Goal: Transaction & Acquisition: Purchase product/service

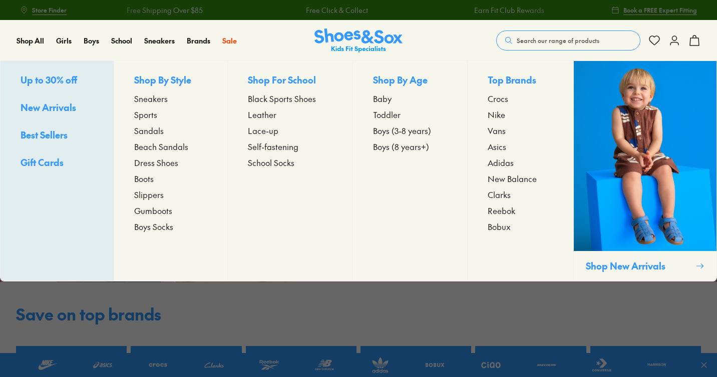
click at [139, 101] on span "Sneakers" at bounding box center [151, 99] width 34 height 12
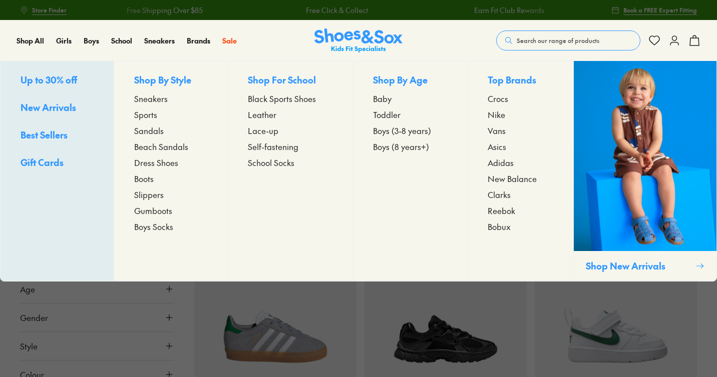
click at [137, 102] on span "Sneakers" at bounding box center [151, 99] width 34 height 12
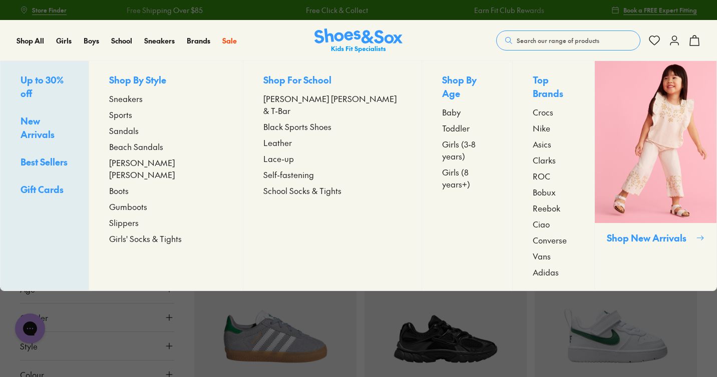
click at [143, 99] on span "Sneakers" at bounding box center [126, 99] width 34 height 12
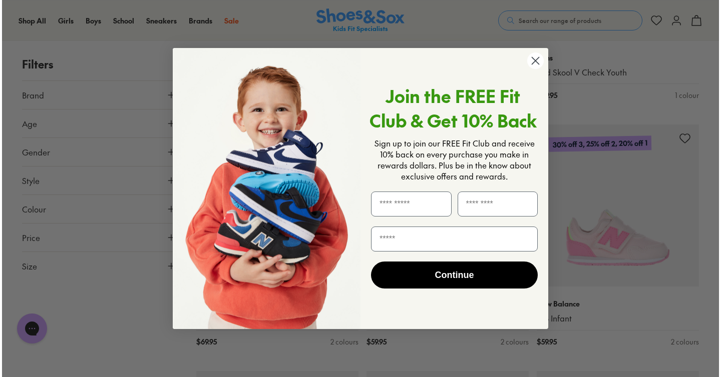
scroll to position [839, 0]
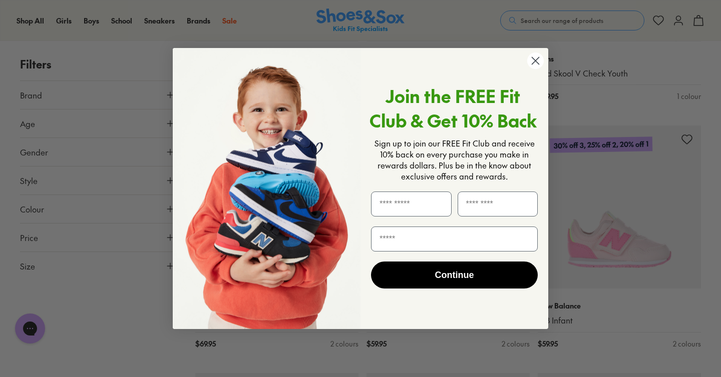
click at [535, 63] on circle "Close dialog" at bounding box center [535, 61] width 17 height 17
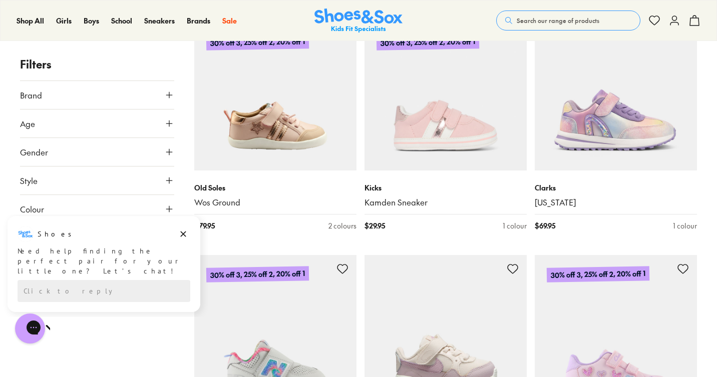
scroll to position [1695, 0]
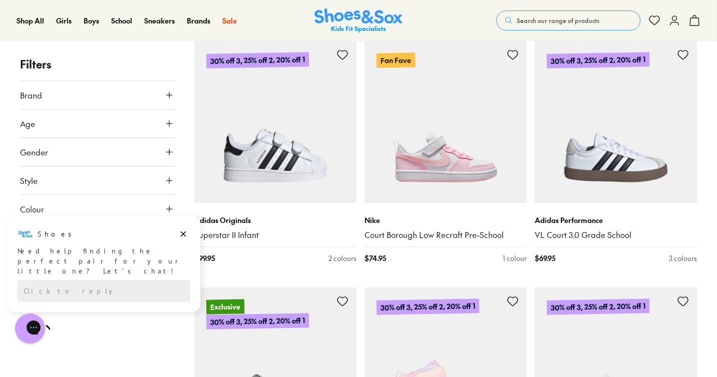
scroll to position [4387, 0]
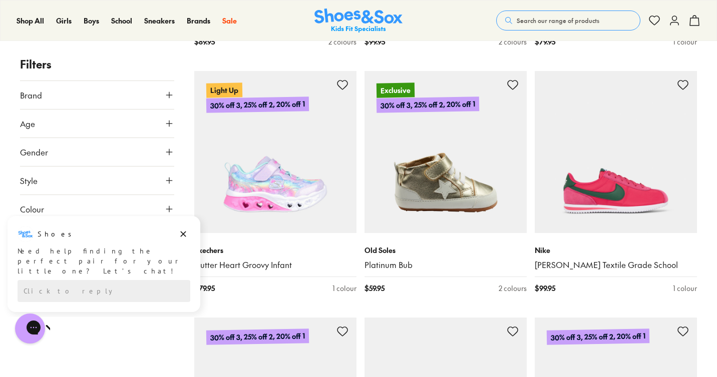
scroll to position [7628, 0]
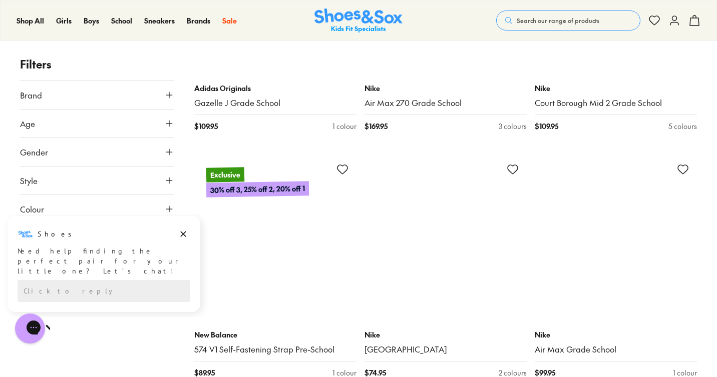
scroll to position [10366, 0]
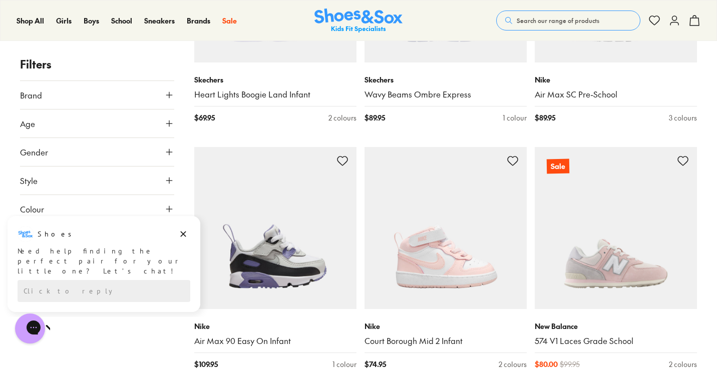
scroll to position [13190, 0]
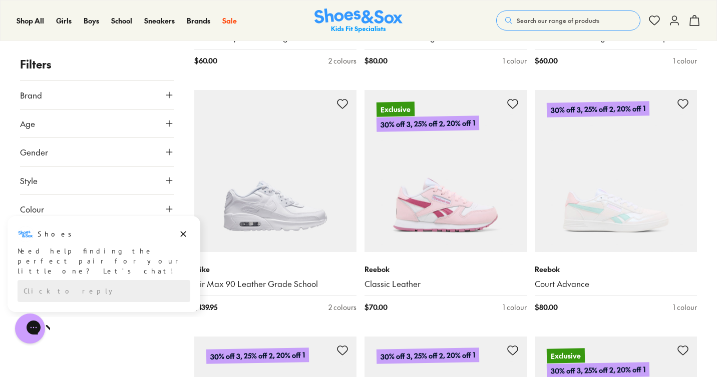
scroll to position [15518, 0]
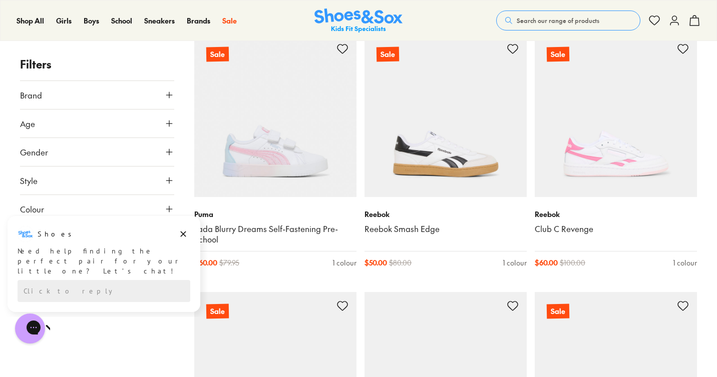
scroll to position [20766, 0]
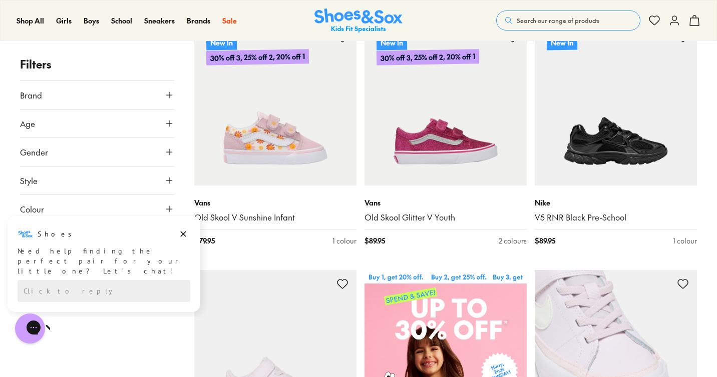
scroll to position [220, 0]
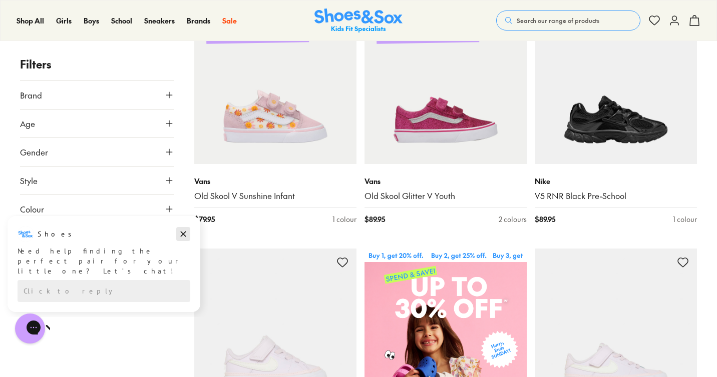
click at [184, 237] on icon "Dismiss campaign" at bounding box center [183, 234] width 10 height 12
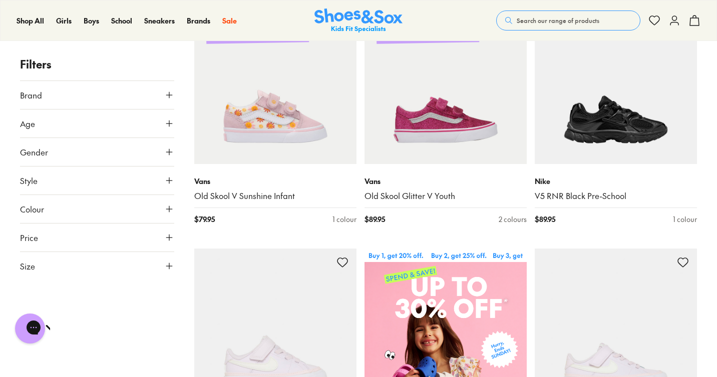
click at [165, 266] on icon at bounding box center [169, 266] width 10 height 10
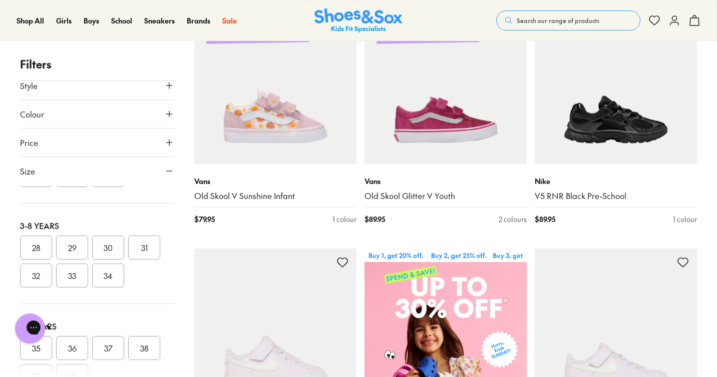
scroll to position [192, 0]
click at [41, 246] on button "28" at bounding box center [36, 237] width 32 height 24
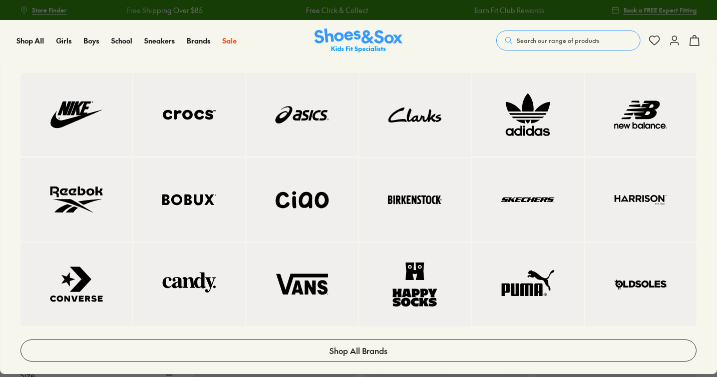
click at [537, 140] on link at bounding box center [528, 115] width 112 height 84
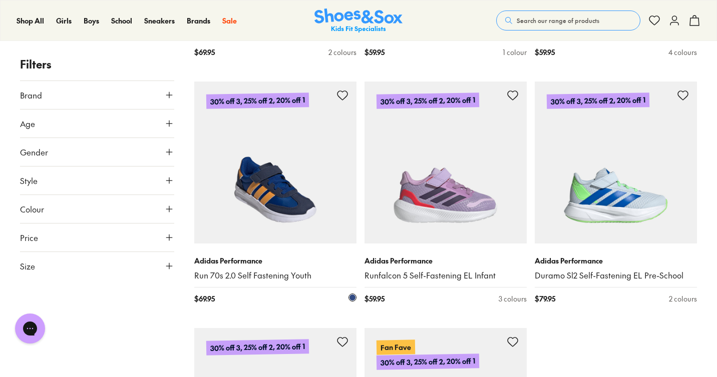
scroll to position [2343, 0]
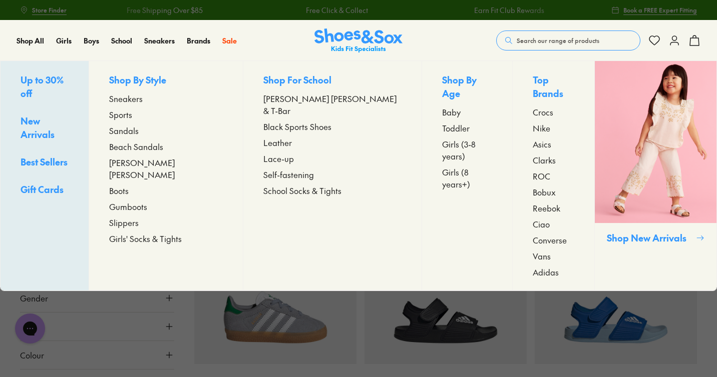
click at [143, 98] on span "Sneakers" at bounding box center [126, 99] width 34 height 12
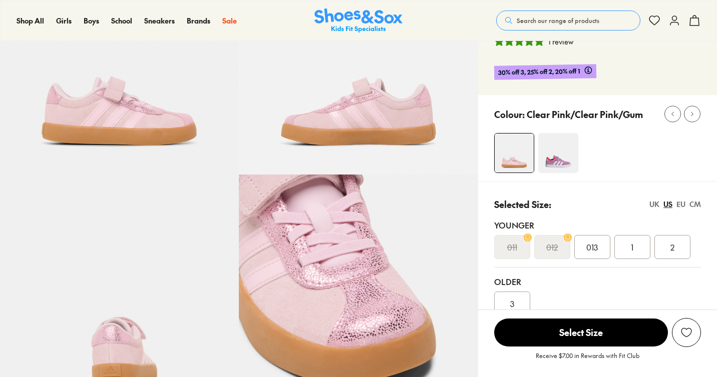
select select "*"
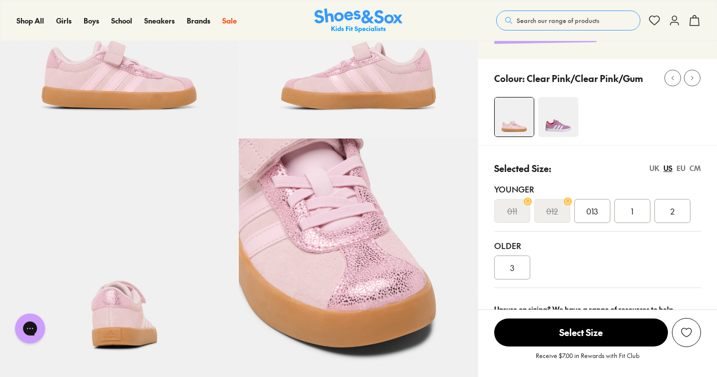
scroll to position [145, 0]
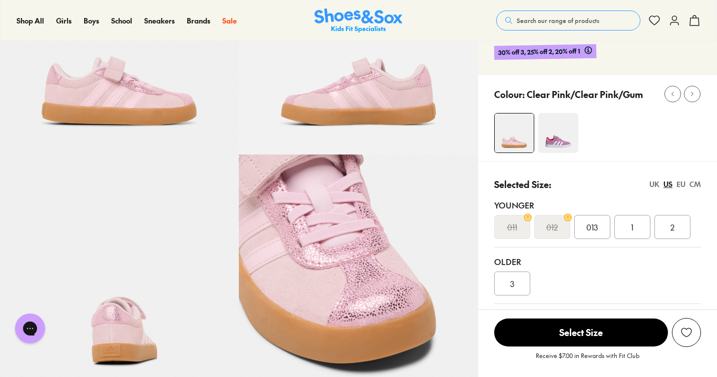
click at [658, 187] on div "UK" at bounding box center [654, 184] width 10 height 11
click at [667, 187] on div "US" at bounding box center [667, 184] width 9 height 11
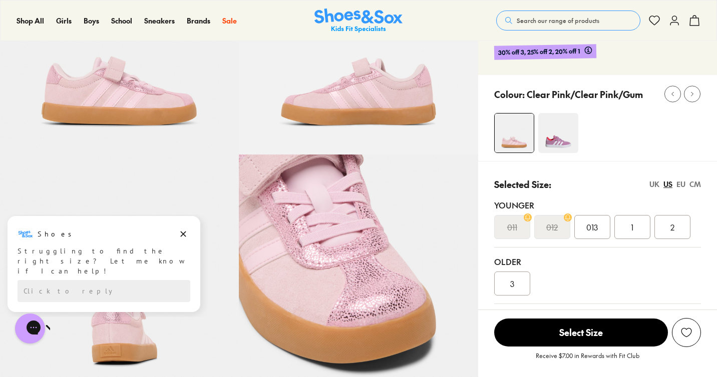
click at [681, 187] on div "EU" at bounding box center [680, 184] width 9 height 11
click at [696, 186] on div "CM" at bounding box center [695, 184] width 12 height 11
click at [682, 185] on div "EU" at bounding box center [680, 184] width 9 height 11
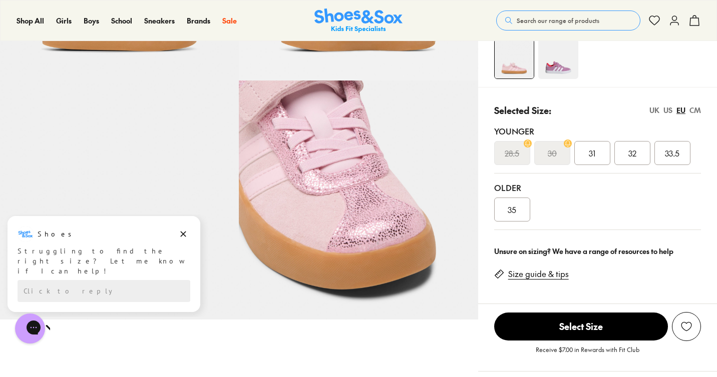
scroll to position [207, 0]
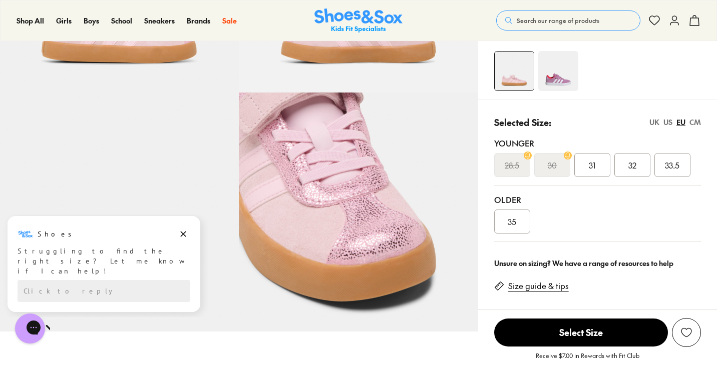
click at [528, 158] on icon at bounding box center [528, 156] width 8 height 8
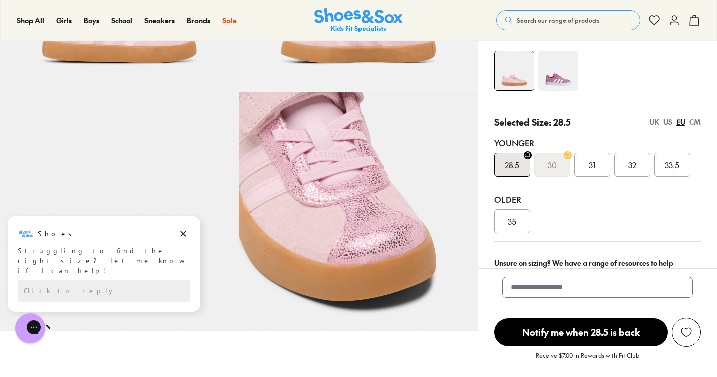
click at [567, 74] on img at bounding box center [558, 71] width 40 height 40
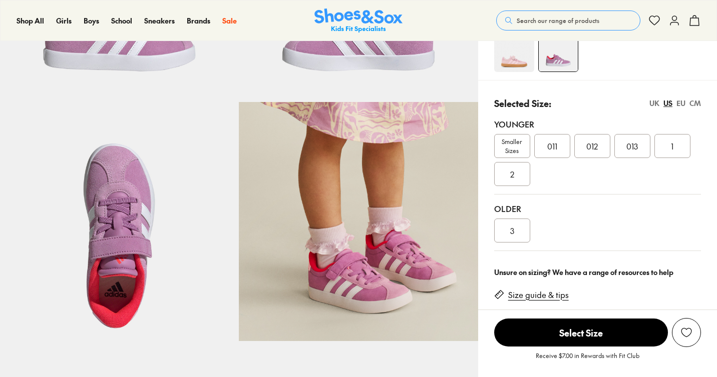
scroll to position [202, 0]
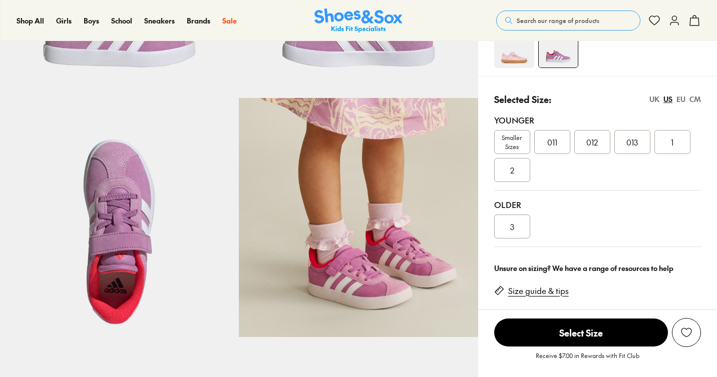
select select "*"
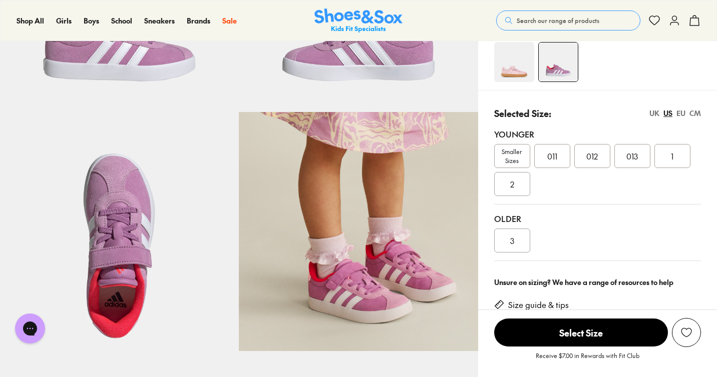
scroll to position [177, 0]
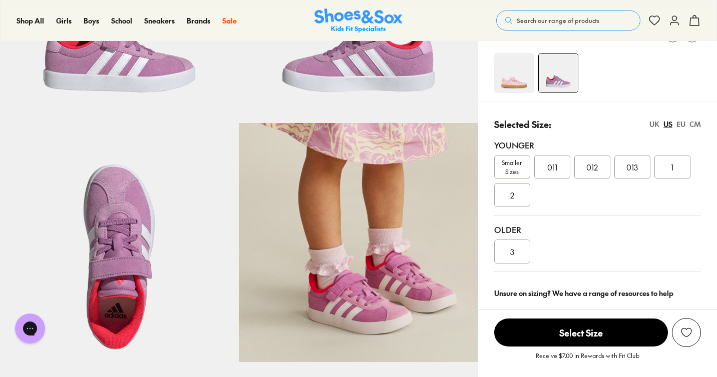
click at [508, 89] on img at bounding box center [514, 73] width 40 height 40
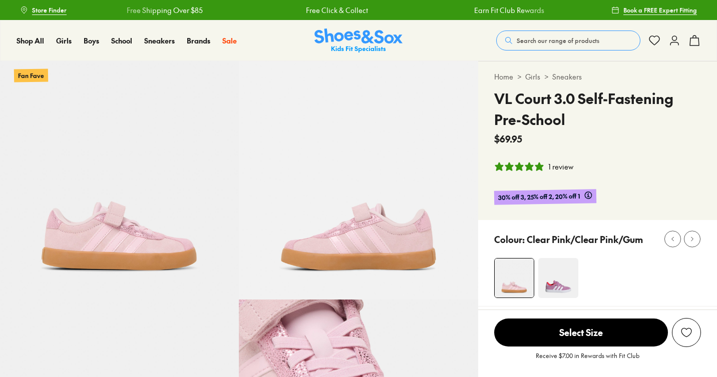
select select "*"
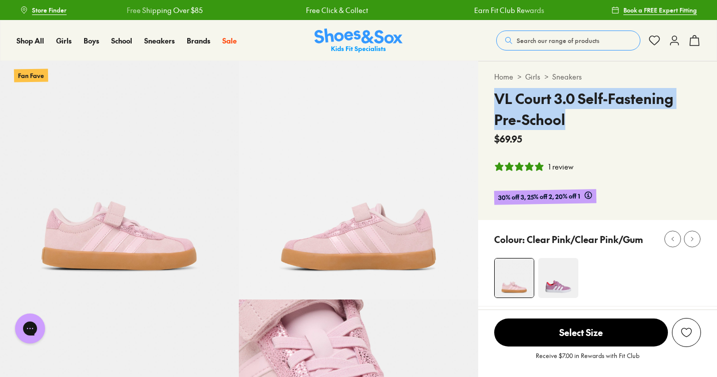
drag, startPoint x: 569, startPoint y: 115, endPoint x: 488, endPoint y: 100, distance: 82.5
click at [488, 100] on div "Home > Girls > Sneakers VL Court 3.0 Self-Fastening Pre-School $69.95 1 review …" at bounding box center [597, 141] width 239 height 159
copy h4 "VL Court 3.0 Self-Fastening Pre-School"
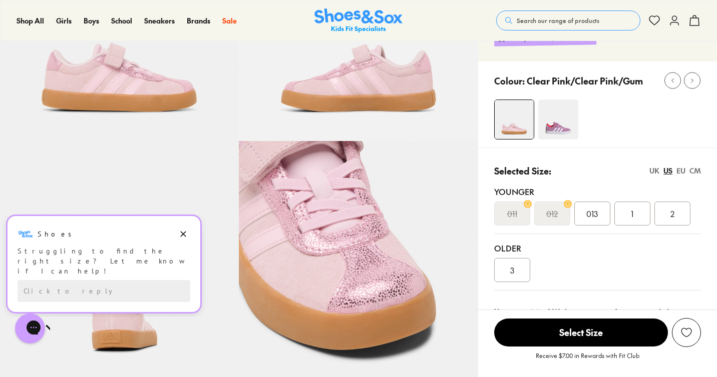
scroll to position [159, 0]
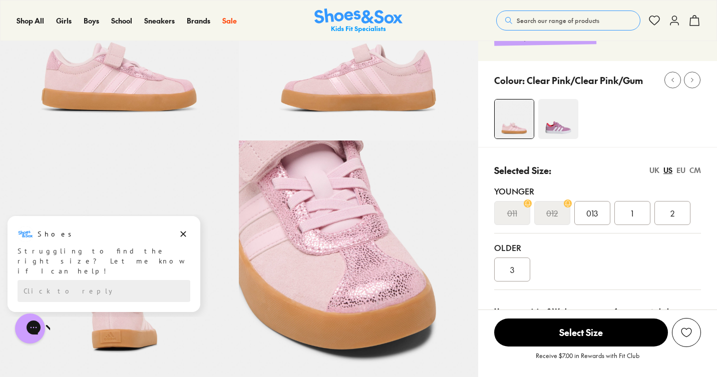
click at [696, 171] on div "CM" at bounding box center [695, 170] width 12 height 11
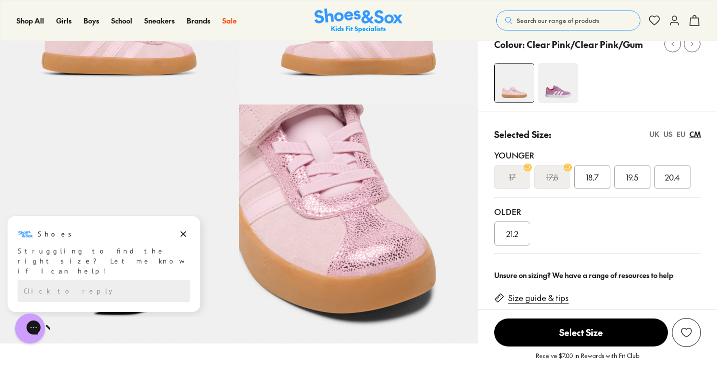
scroll to position [197, 0]
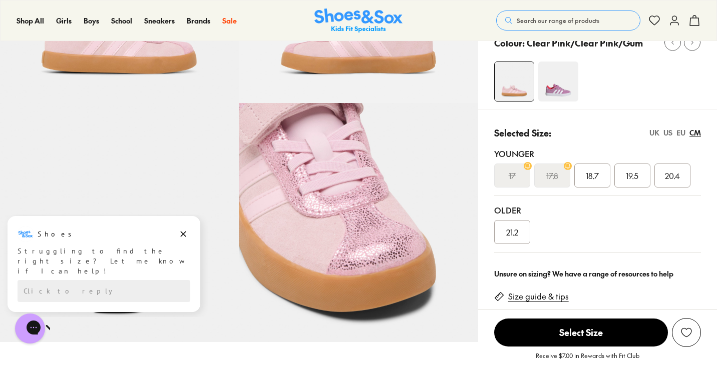
click at [679, 136] on div "EU" at bounding box center [680, 133] width 9 height 11
click at [516, 176] on s "28.5" at bounding box center [512, 176] width 15 height 12
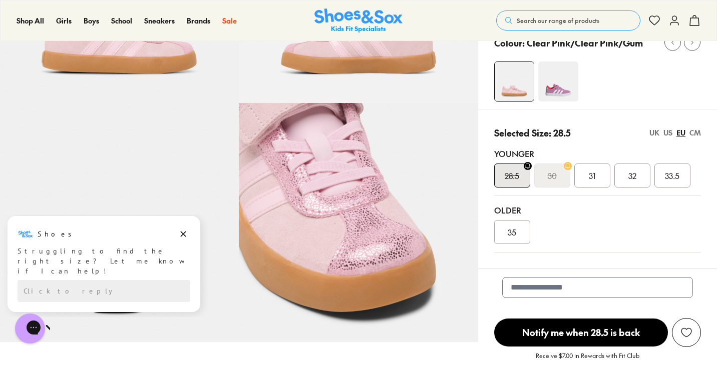
click at [669, 134] on div "US" at bounding box center [667, 133] width 9 height 11
click at [583, 286] on input "email" at bounding box center [597, 287] width 191 height 21
type input "**********"
click at [601, 339] on span "Notify me when 28.5 is back" at bounding box center [581, 333] width 174 height 28
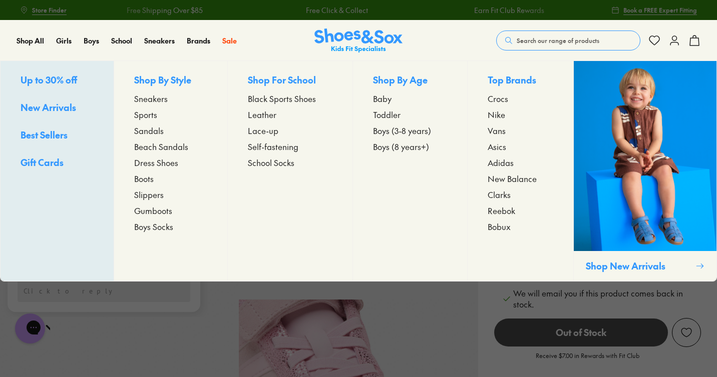
click at [501, 164] on span "Adidas" at bounding box center [501, 163] width 26 height 12
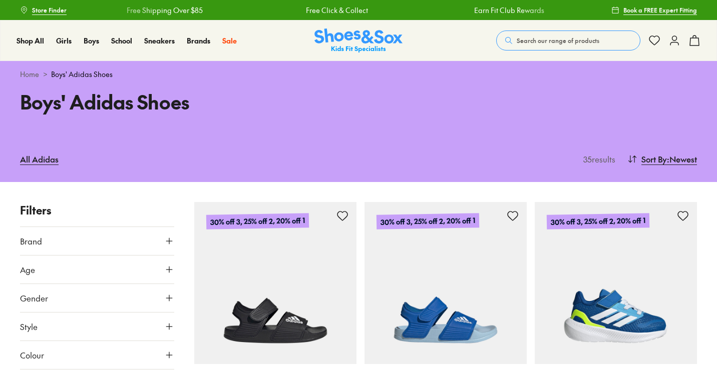
click at [166, 299] on icon at bounding box center [169, 298] width 10 height 10
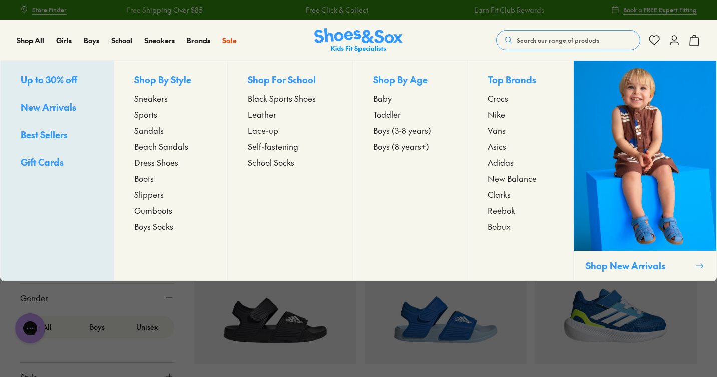
click at [503, 163] on span "Adidas" at bounding box center [501, 163] width 26 height 12
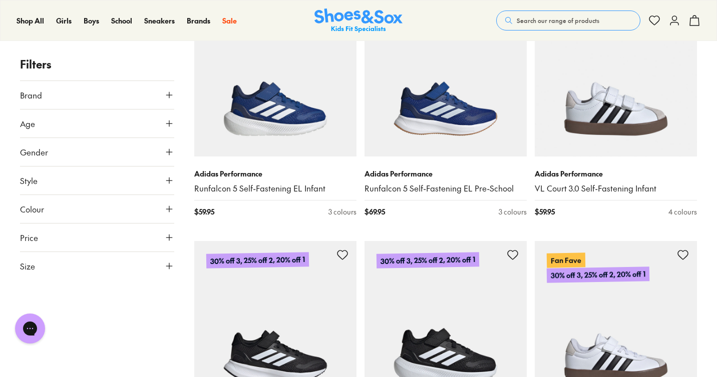
scroll to position [1700, 0]
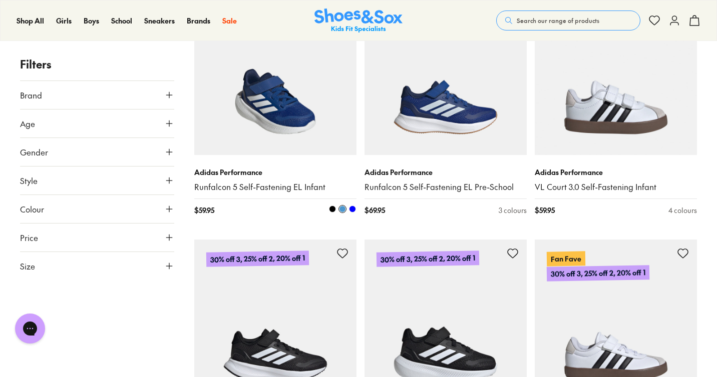
click at [352, 209] on span at bounding box center [352, 209] width 7 height 7
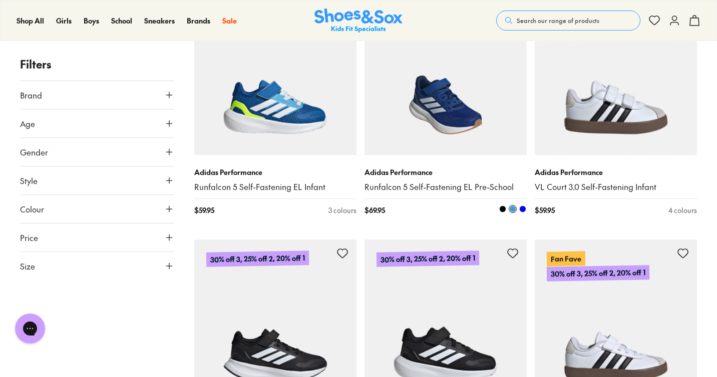
click at [525, 208] on span at bounding box center [522, 209] width 7 height 7
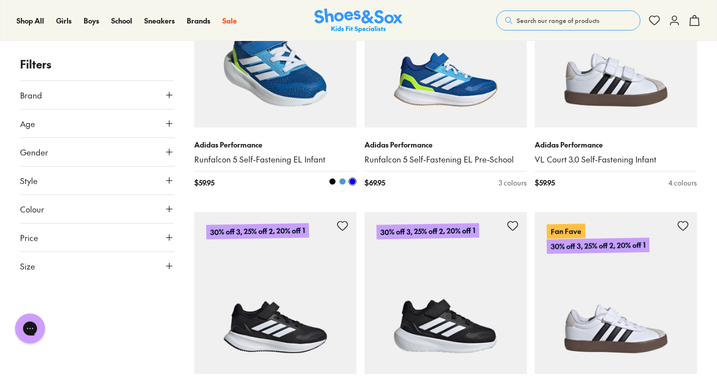
scroll to position [1732, 0]
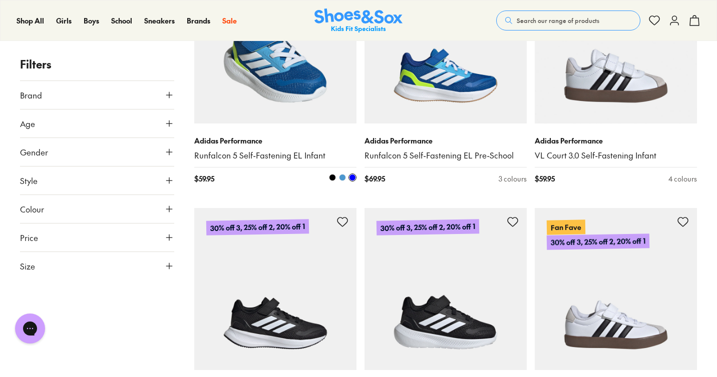
click at [331, 179] on span at bounding box center [332, 177] width 7 height 7
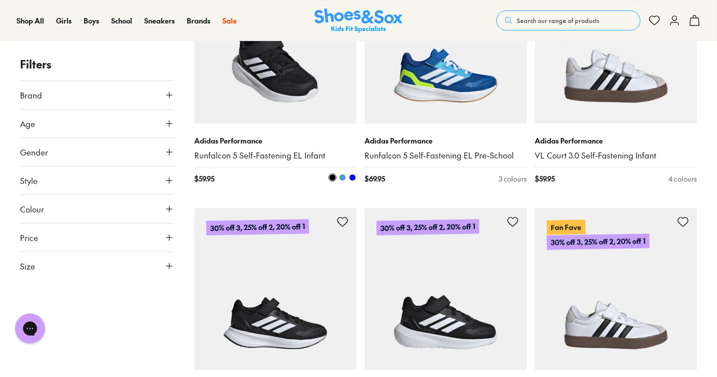
click at [341, 179] on span at bounding box center [342, 177] width 7 height 7
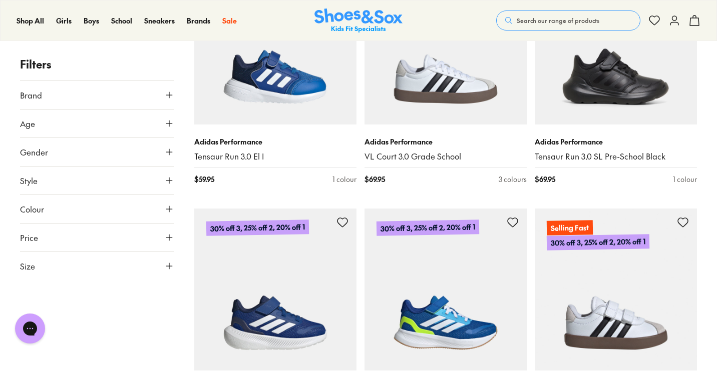
scroll to position [1517, 0]
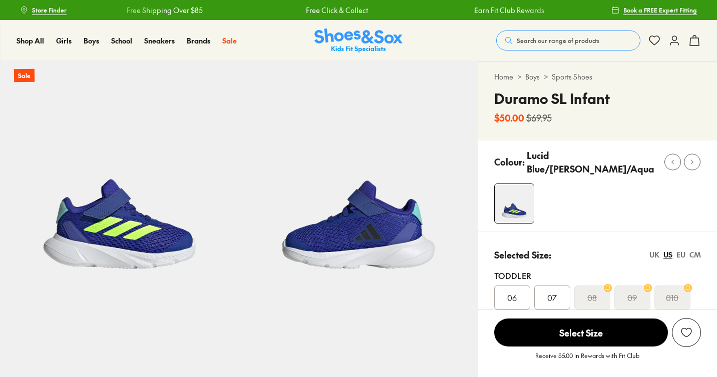
click at [682, 250] on div "EU" at bounding box center [680, 255] width 9 height 11
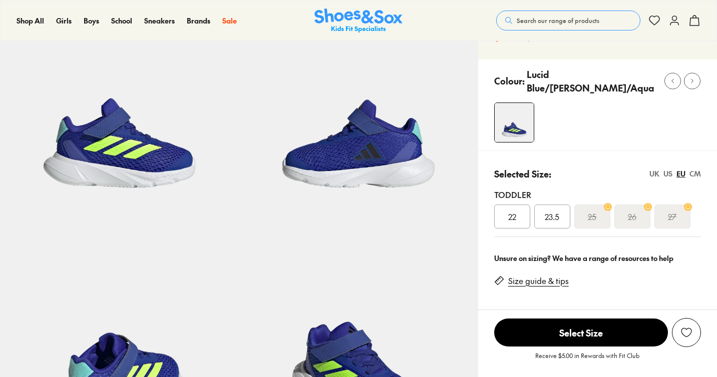
click at [654, 170] on div "UK" at bounding box center [654, 174] width 10 height 11
click at [696, 170] on div "CM" at bounding box center [695, 174] width 12 height 11
click at [681, 170] on div "EU" at bounding box center [680, 174] width 9 height 11
select select "*"
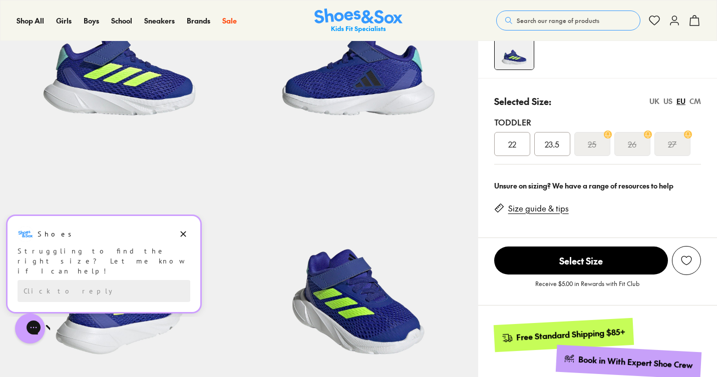
scroll to position [157, 0]
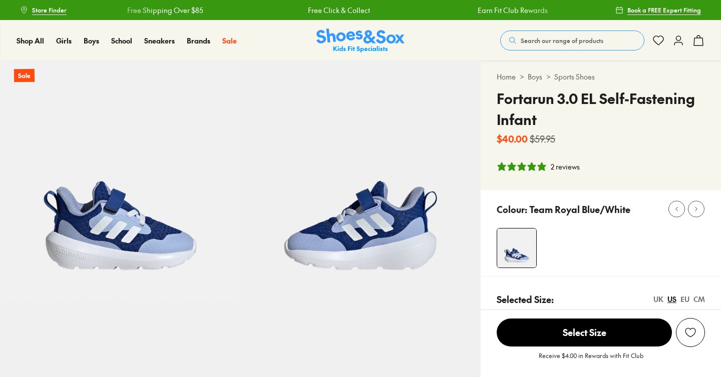
select select "*"
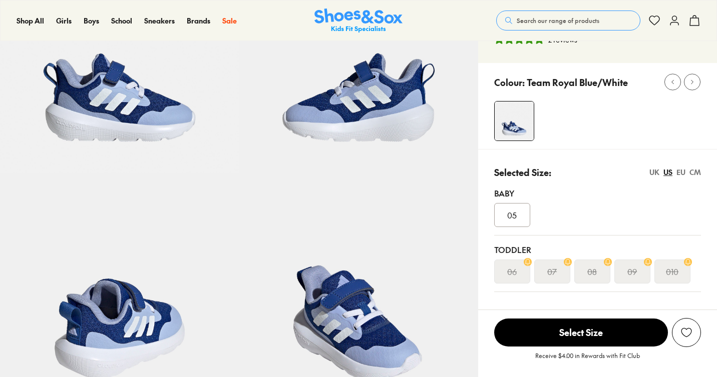
scroll to position [162, 0]
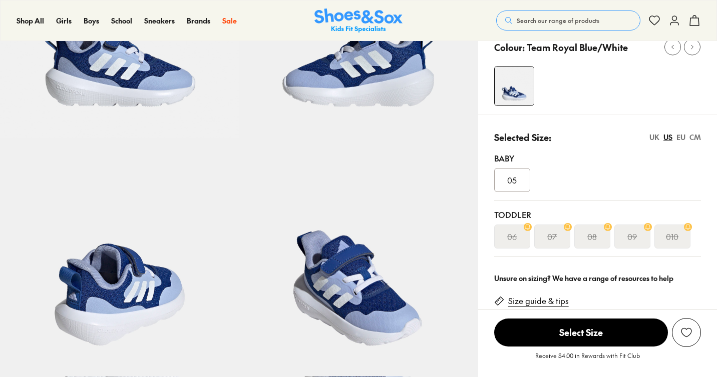
click at [682, 138] on div "EU" at bounding box center [680, 137] width 9 height 11
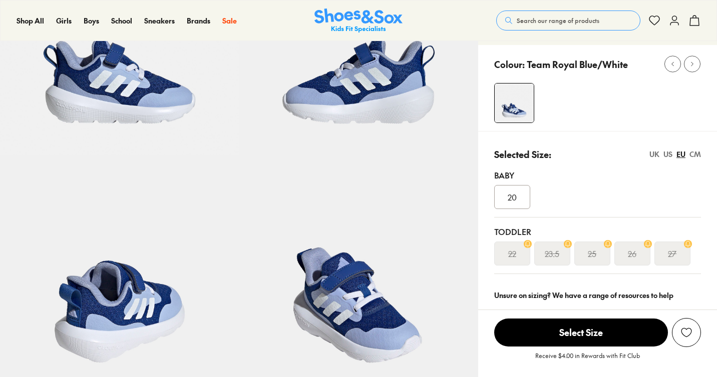
scroll to position [146, 0]
click at [567, 245] on use at bounding box center [567, 244] width 5 height 6
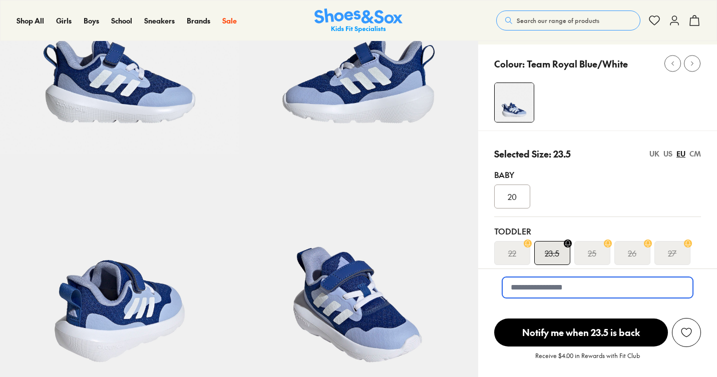
click at [567, 295] on input "email" at bounding box center [597, 287] width 191 height 21
click at [573, 291] on input "email" at bounding box center [597, 287] width 191 height 21
type input "**********"
click at [592, 332] on span "Notify me when 23.5 is back" at bounding box center [581, 333] width 174 height 28
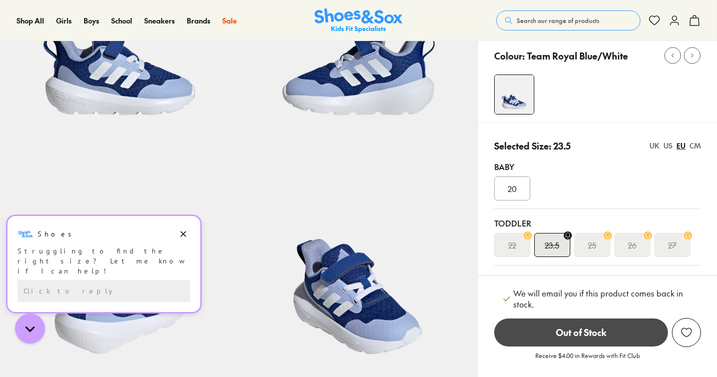
scroll to position [162, 0]
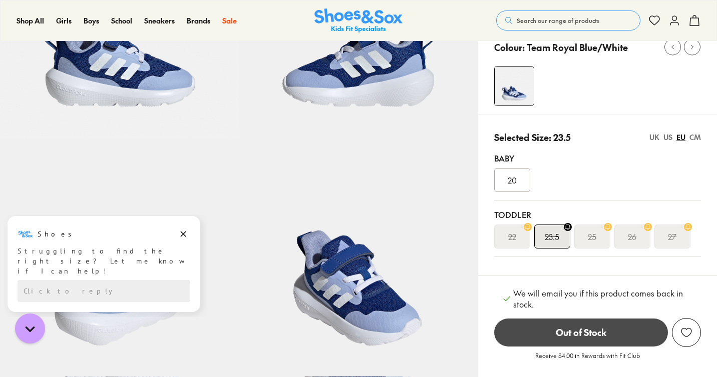
click at [698, 139] on div "CM" at bounding box center [695, 137] width 12 height 11
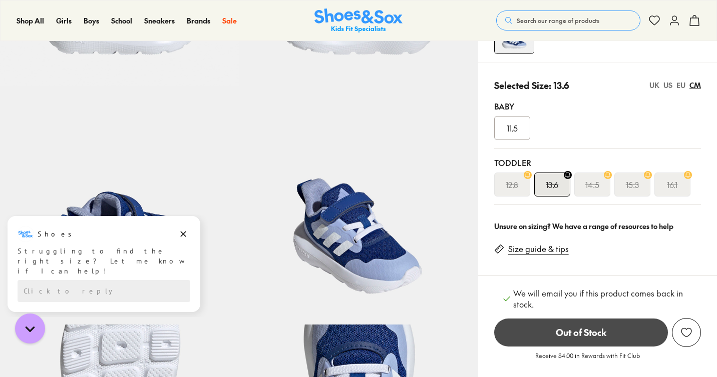
scroll to position [215, 0]
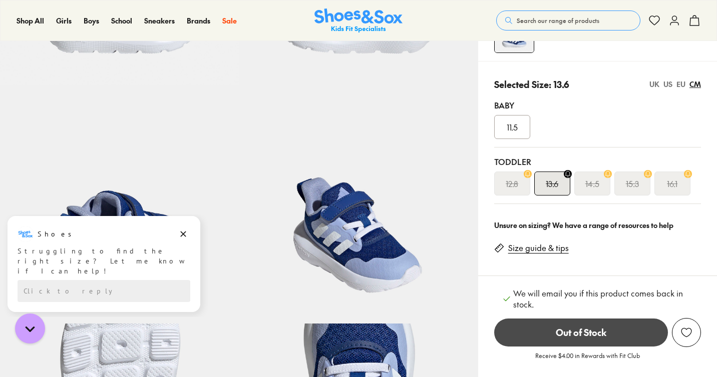
click at [669, 88] on div "US" at bounding box center [667, 84] width 9 height 11
click at [654, 86] on div "UK" at bounding box center [654, 84] width 10 height 11
click at [681, 88] on div "EU" at bounding box center [680, 84] width 9 height 11
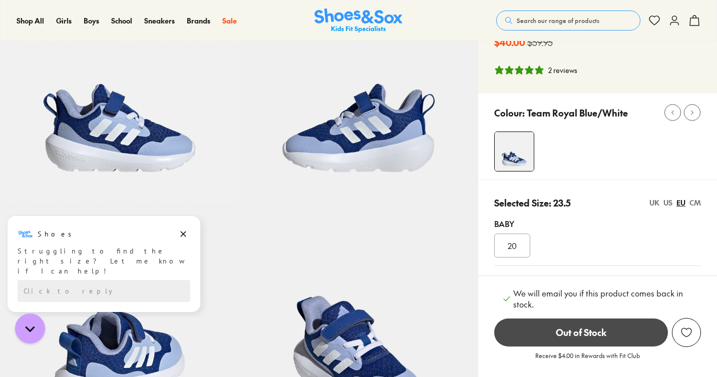
scroll to position [93, 0]
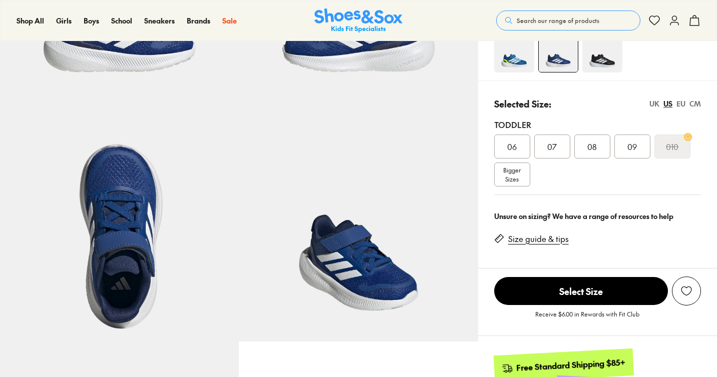
scroll to position [179, 0]
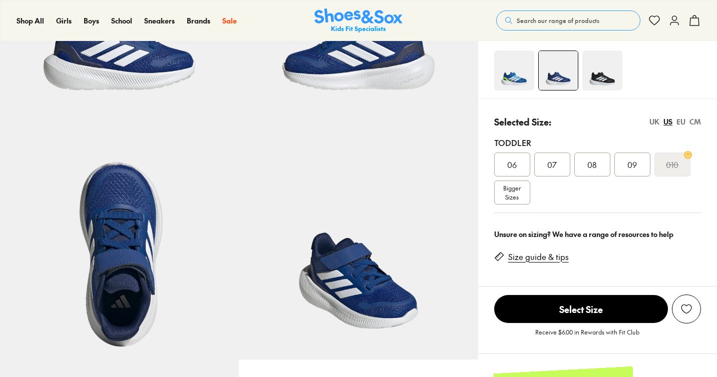
select select "*"
click at [682, 125] on div "EU" at bounding box center [680, 122] width 9 height 11
click at [555, 165] on span "23.5" at bounding box center [552, 165] width 15 height 12
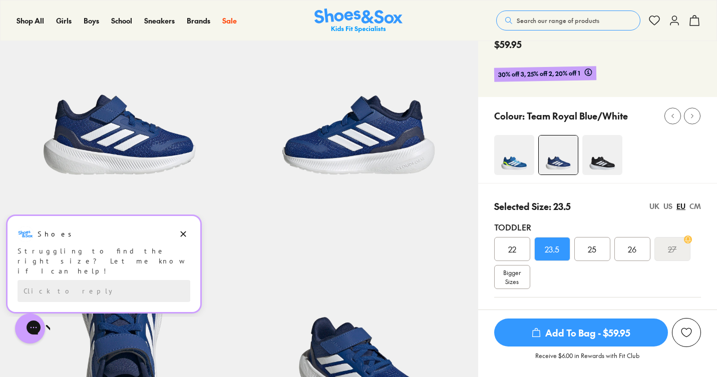
scroll to position [98, 0]
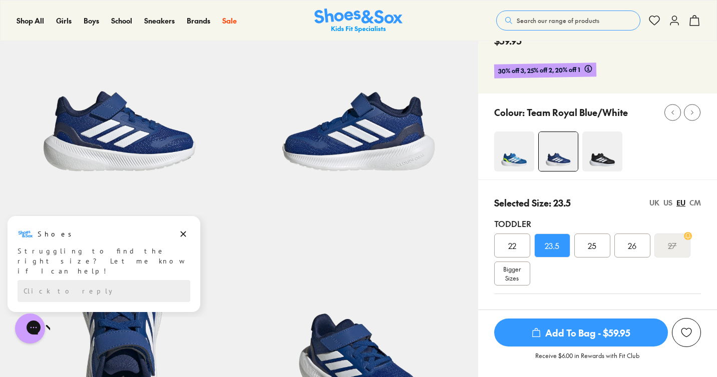
click at [513, 168] on img at bounding box center [514, 152] width 40 height 40
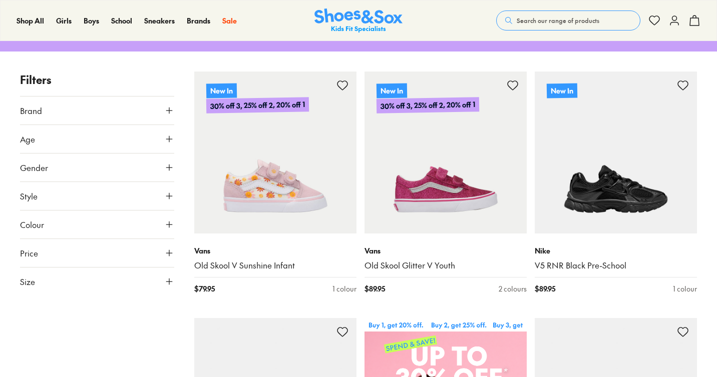
click at [164, 278] on icon at bounding box center [169, 282] width 10 height 10
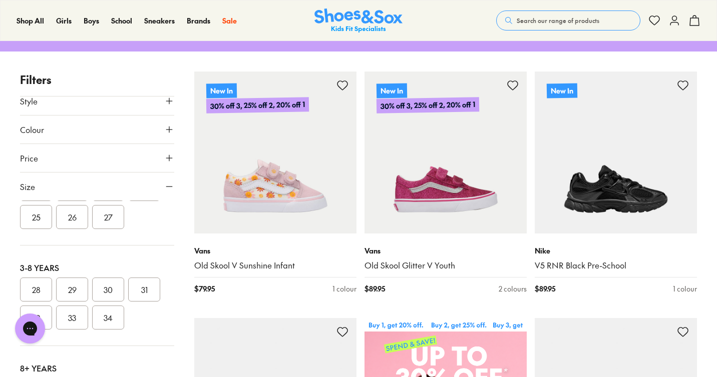
scroll to position [156, 0]
click at [41, 290] on button "28" at bounding box center [36, 289] width 32 height 24
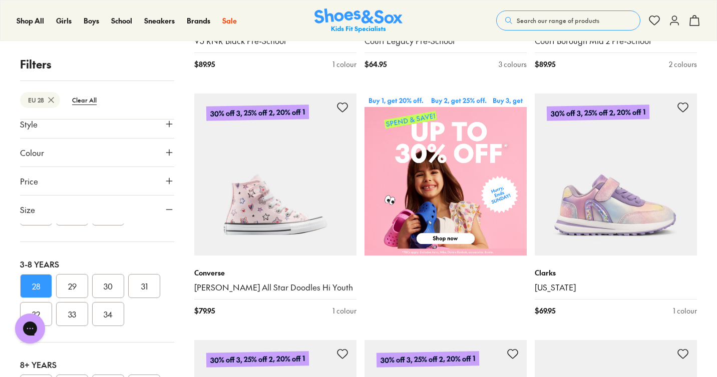
scroll to position [182, 0]
click at [82, 284] on button "29" at bounding box center [72, 285] width 32 height 24
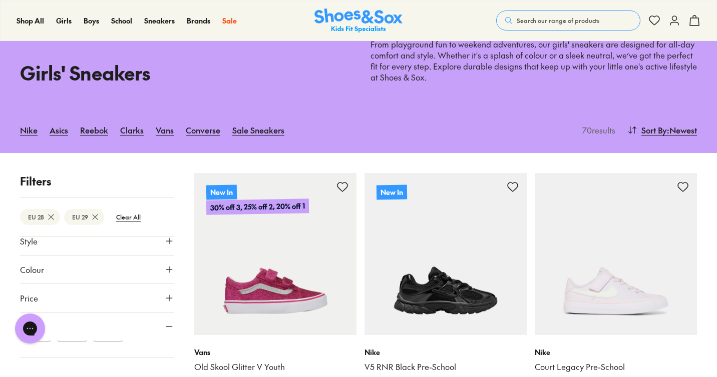
click at [48, 215] on icon at bounding box center [51, 217] width 10 height 10
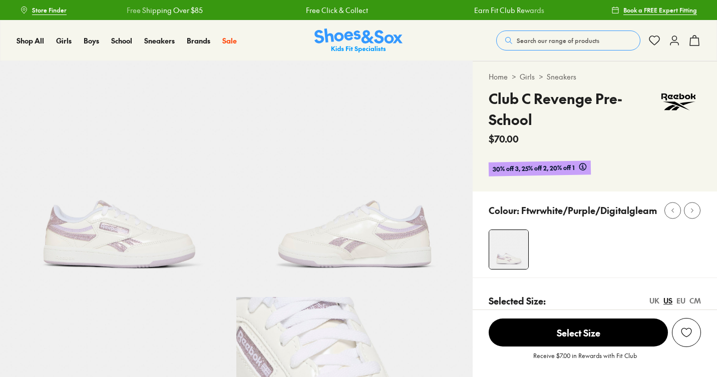
select select "*"
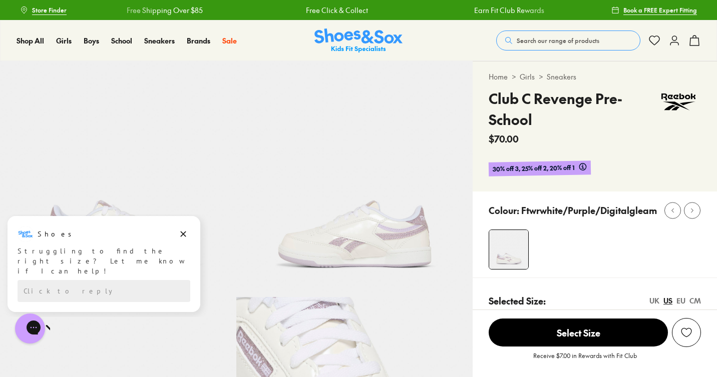
click at [342, 243] on img at bounding box center [354, 179] width 236 height 236
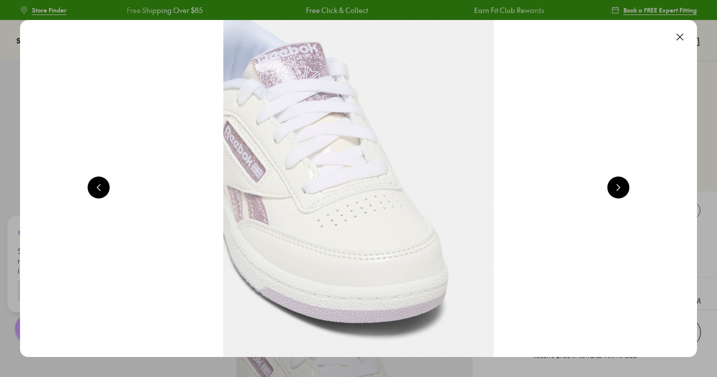
scroll to position [0, 1362]
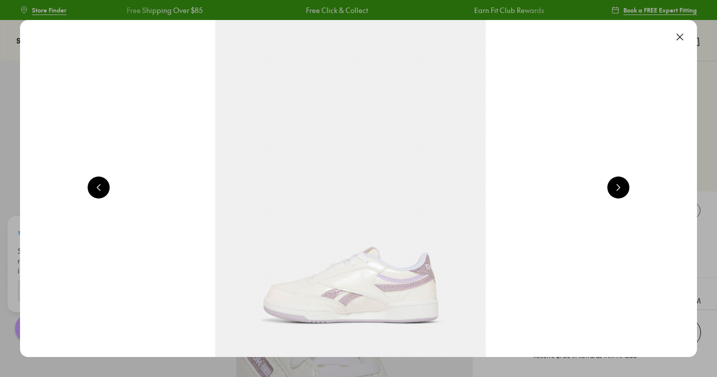
click at [625, 184] on button at bounding box center [618, 188] width 22 height 22
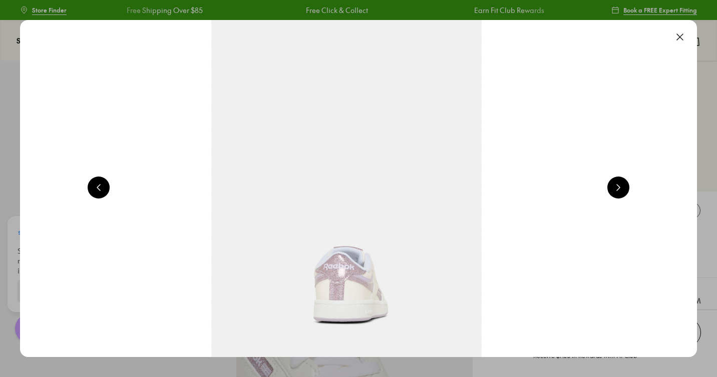
click at [625, 184] on button at bounding box center [618, 188] width 22 height 22
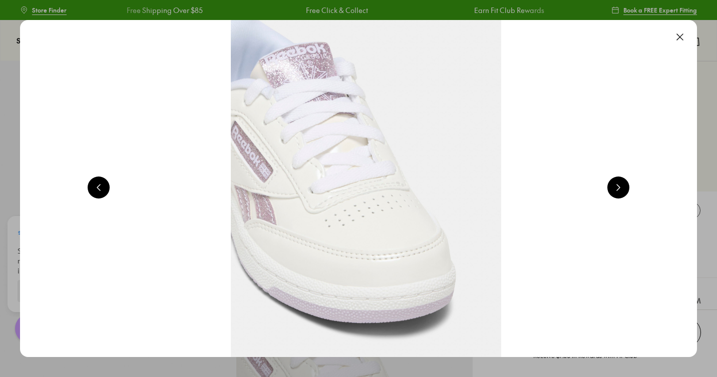
scroll to position [0, 2723]
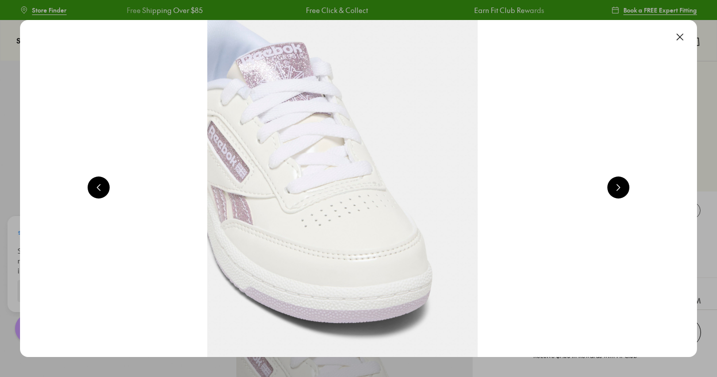
click at [625, 184] on button at bounding box center [618, 188] width 22 height 22
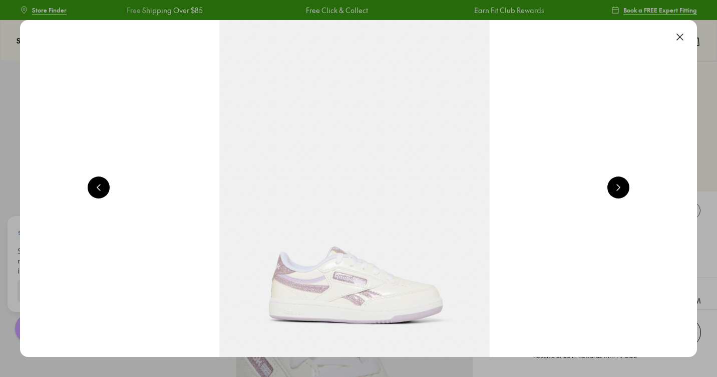
click at [625, 184] on button at bounding box center [618, 188] width 22 height 22
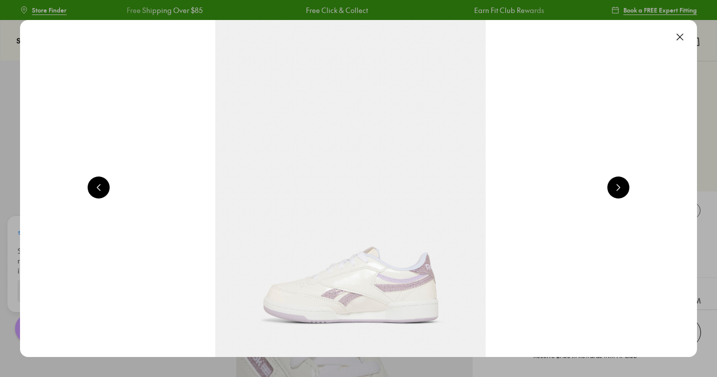
click at [625, 184] on button at bounding box center [618, 188] width 22 height 22
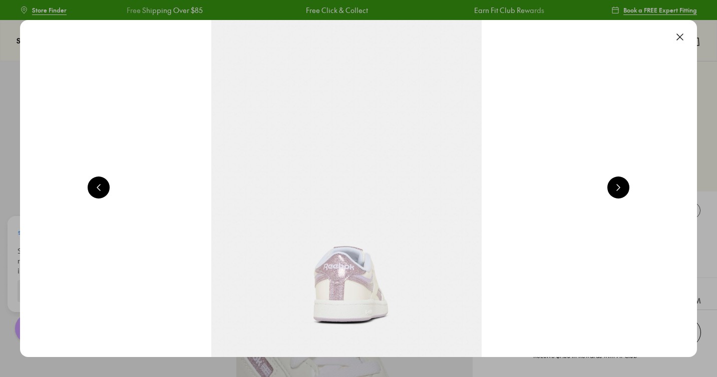
click at [625, 184] on button at bounding box center [618, 188] width 22 height 22
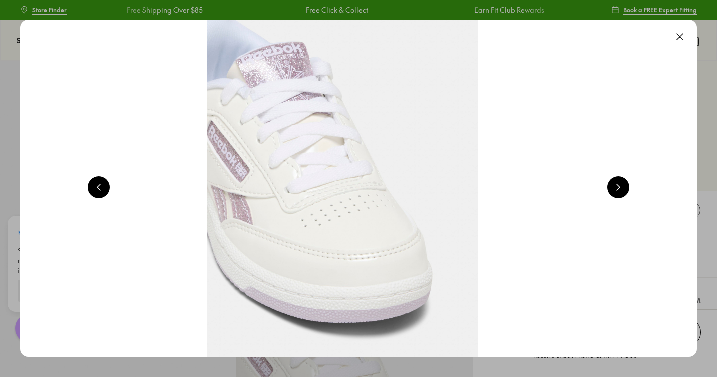
click at [625, 184] on button at bounding box center [618, 188] width 22 height 22
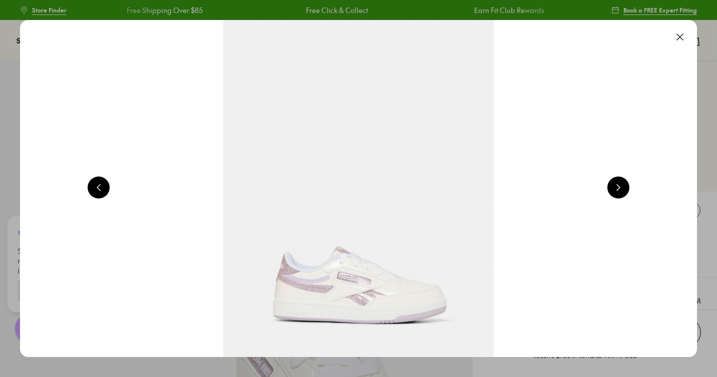
scroll to position [0, 681]
click at [623, 188] on button at bounding box center [618, 188] width 22 height 22
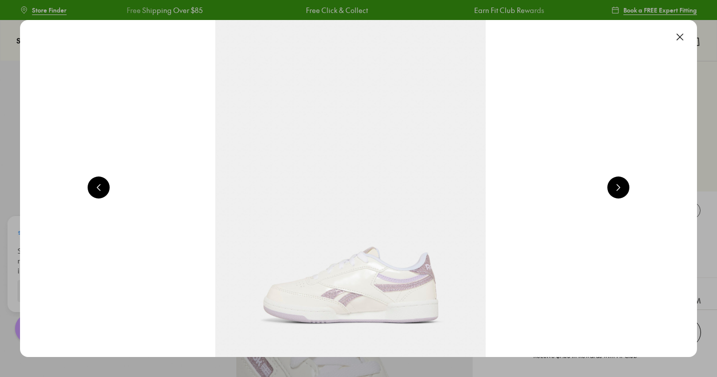
click at [623, 188] on button at bounding box center [618, 188] width 22 height 22
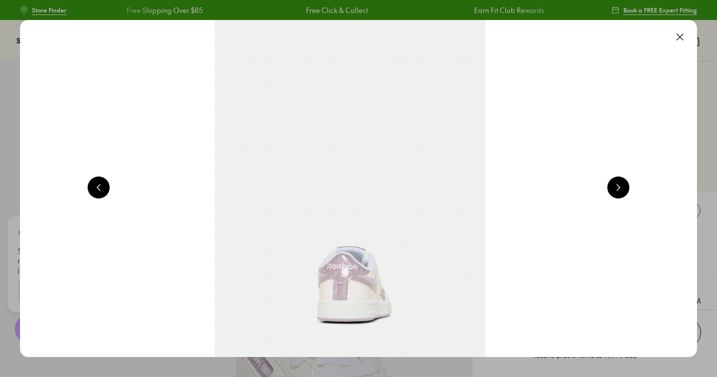
scroll to position [0, 2042]
click at [623, 188] on button at bounding box center [618, 188] width 22 height 22
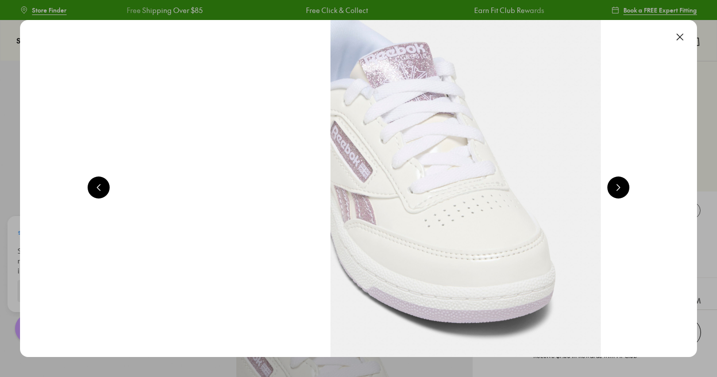
scroll to position [0, 2723]
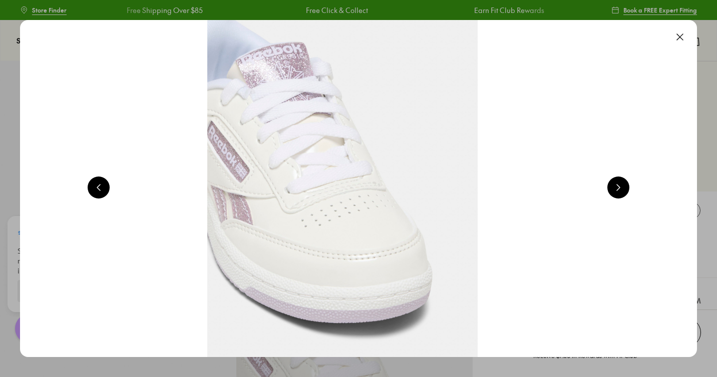
click at [685, 37] on button at bounding box center [680, 37] width 22 height 22
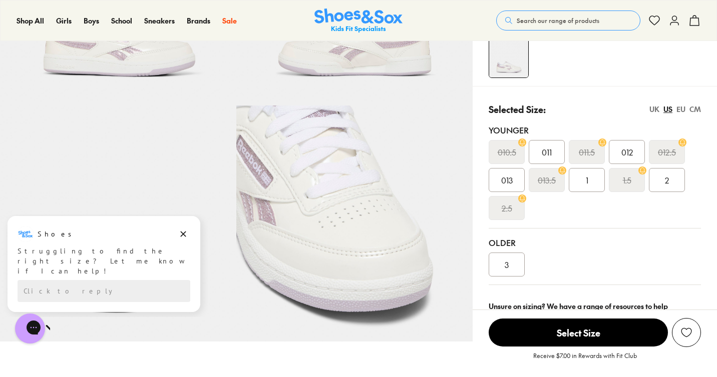
scroll to position [193, 0]
click at [680, 109] on div "EU" at bounding box center [680, 108] width 9 height 11
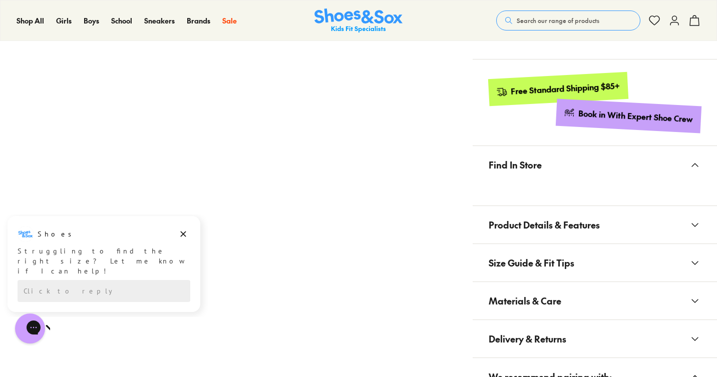
scroll to position [573, 0]
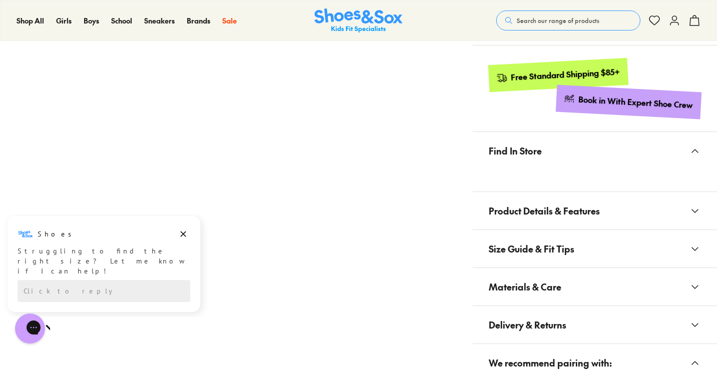
click at [695, 206] on icon at bounding box center [695, 211] width 12 height 12
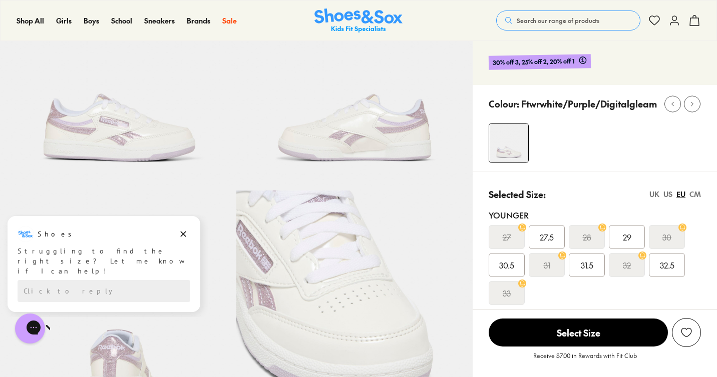
scroll to position [106, 0]
click at [207, 118] on img at bounding box center [118, 73] width 236 height 236
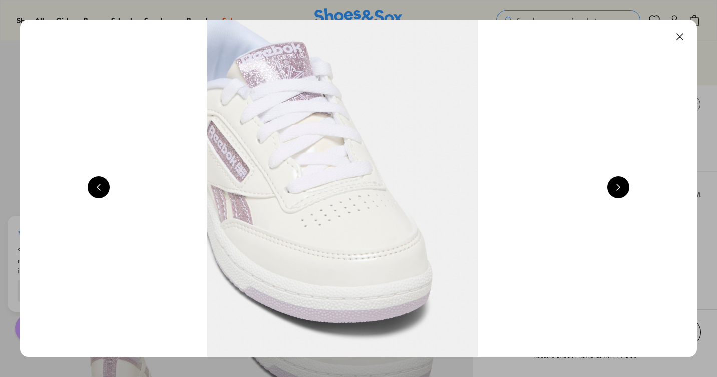
scroll to position [0, 681]
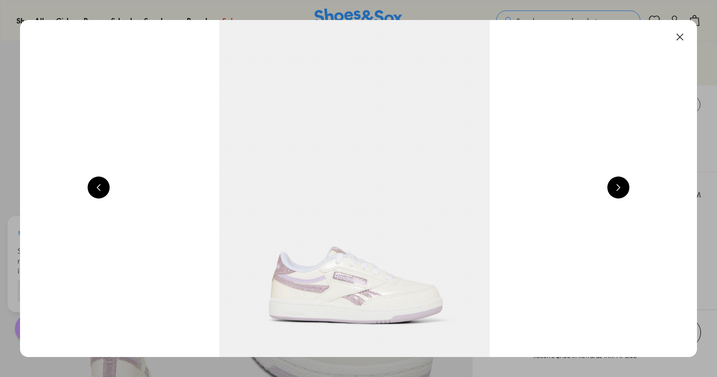
click at [629, 191] on button at bounding box center [618, 188] width 22 height 22
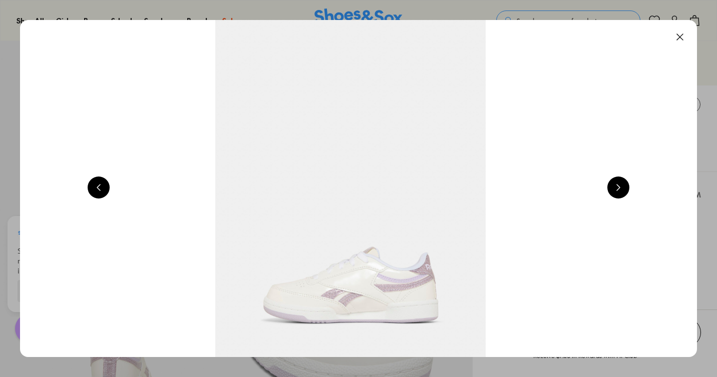
click at [629, 191] on button at bounding box center [618, 188] width 22 height 22
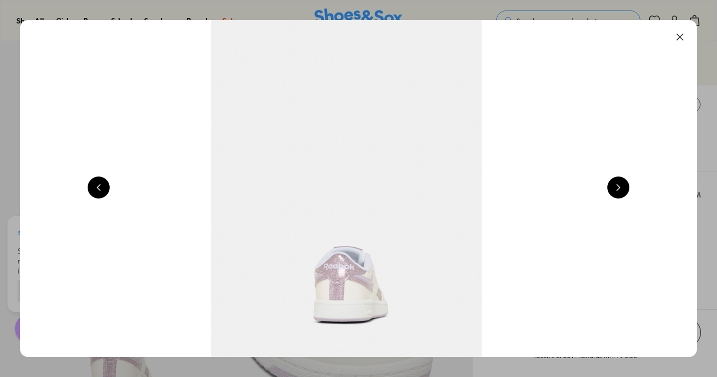
click at [629, 191] on button at bounding box center [618, 188] width 22 height 22
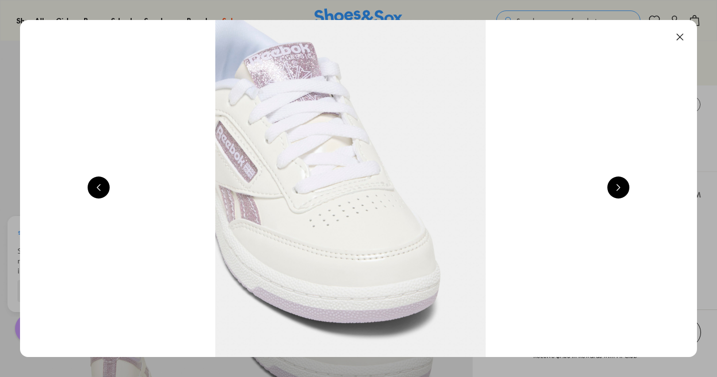
scroll to position [0, 2723]
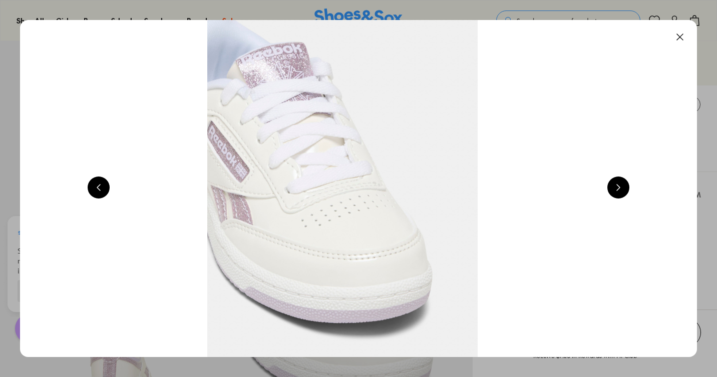
click at [688, 38] on button at bounding box center [680, 37] width 22 height 22
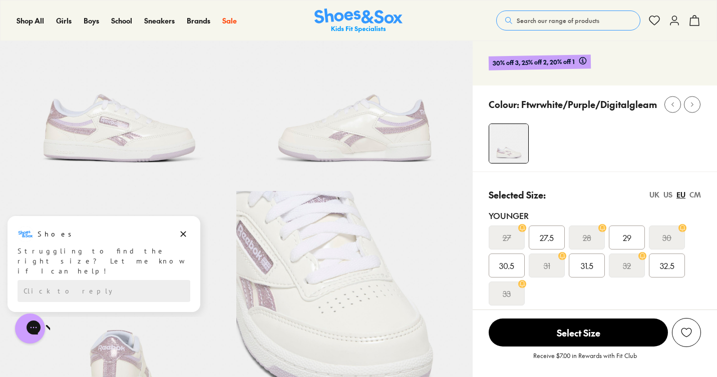
click at [664, 192] on div "US" at bounding box center [667, 195] width 9 height 11
click at [622, 242] on span "012" at bounding box center [627, 238] width 12 height 12
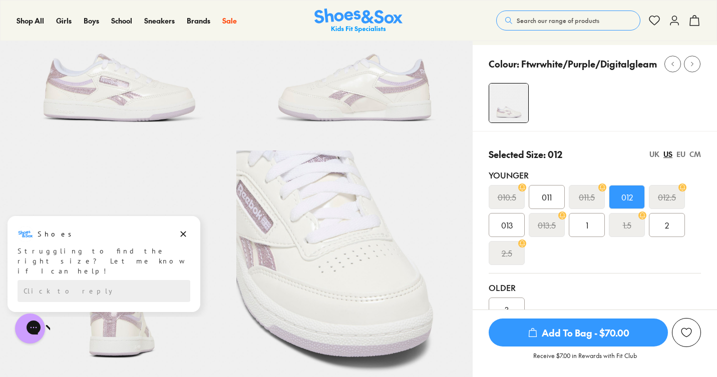
scroll to position [218, 0]
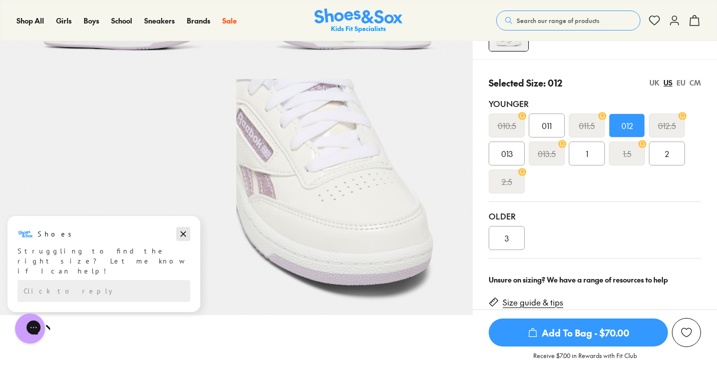
click at [184, 234] on icon "Dismiss campaign" at bounding box center [183, 234] width 10 height 12
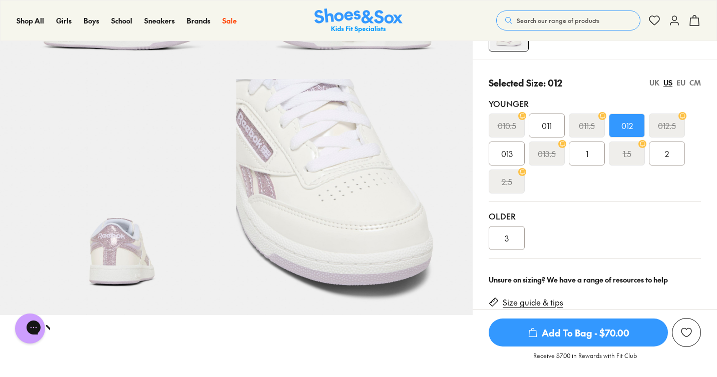
click at [122, 226] on img at bounding box center [118, 197] width 236 height 236
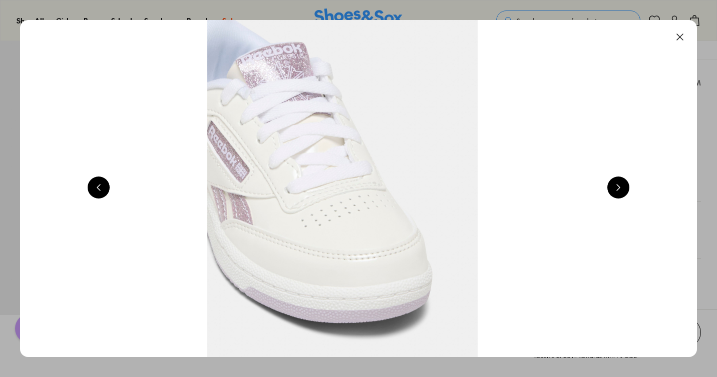
scroll to position [0, 2042]
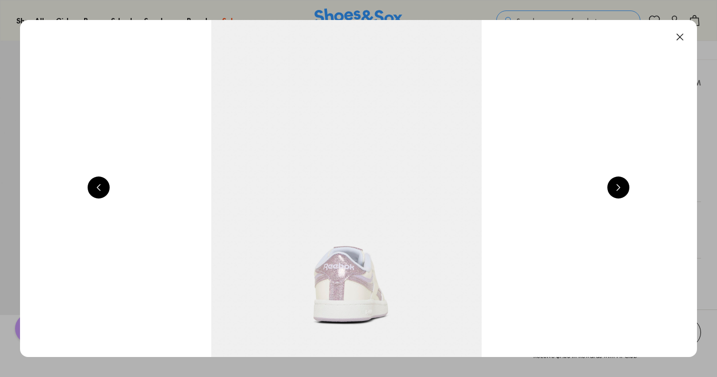
click at [627, 190] on button at bounding box center [618, 188] width 22 height 22
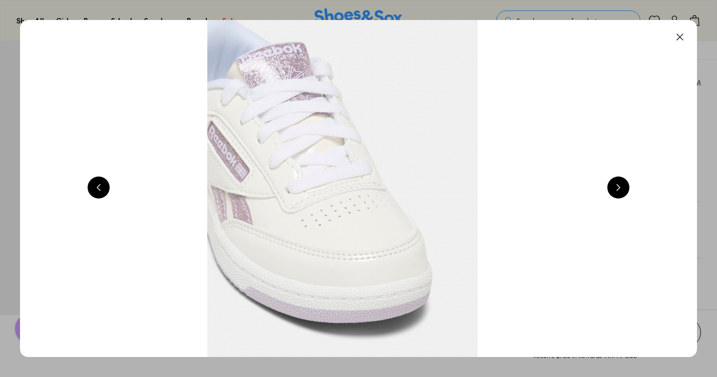
click at [627, 190] on button at bounding box center [618, 188] width 22 height 22
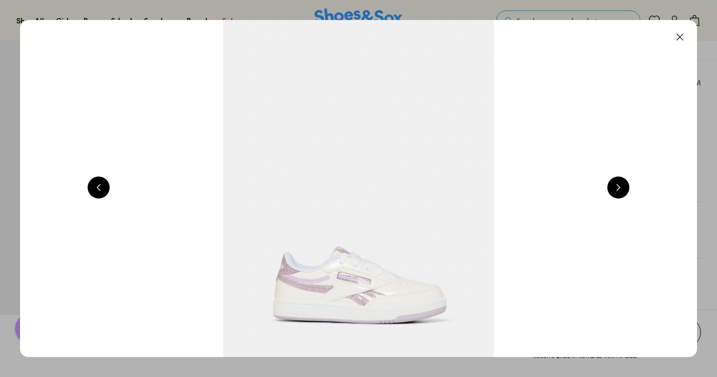
click at [627, 190] on button at bounding box center [618, 188] width 22 height 22
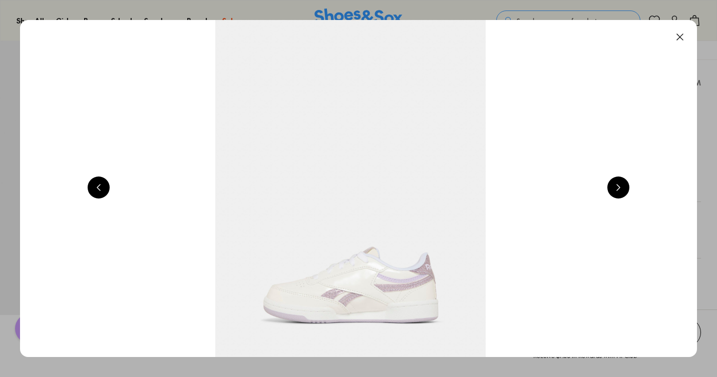
click at [627, 190] on button at bounding box center [618, 188] width 22 height 22
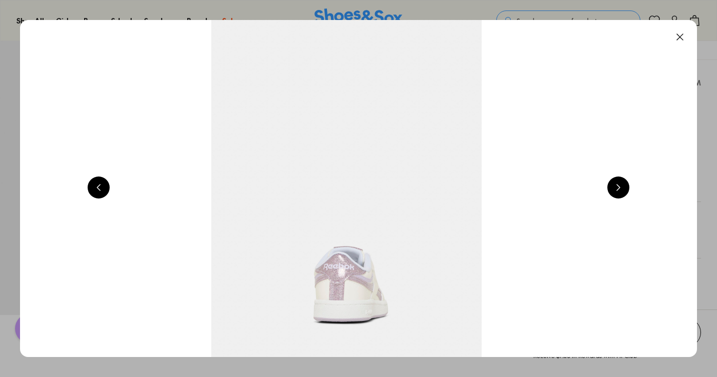
click at [627, 190] on button at bounding box center [618, 188] width 22 height 22
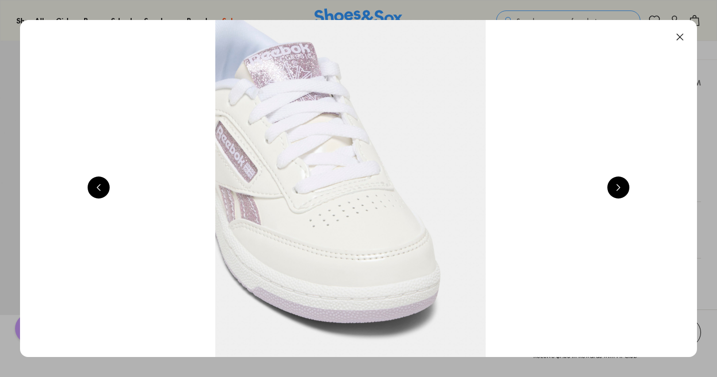
scroll to position [0, 2723]
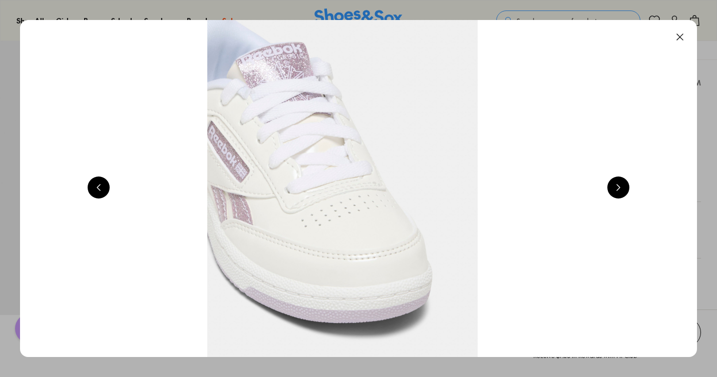
click at [682, 40] on button at bounding box center [680, 37] width 22 height 22
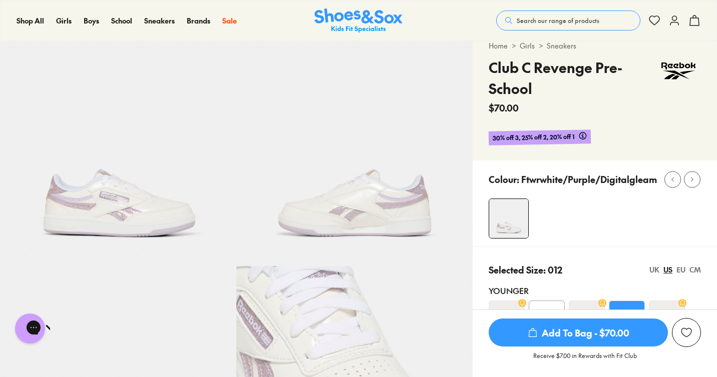
scroll to position [0, 0]
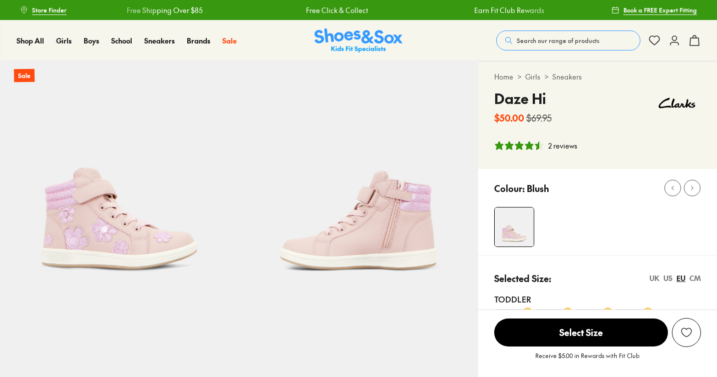
select select "*"
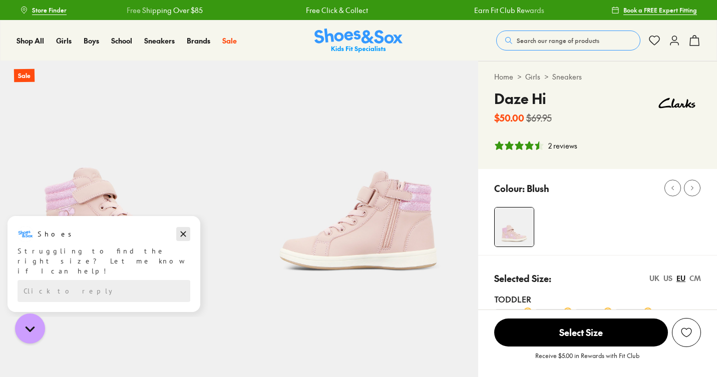
click at [182, 234] on icon "Dismiss campaign" at bounding box center [184, 235] width 6 height 6
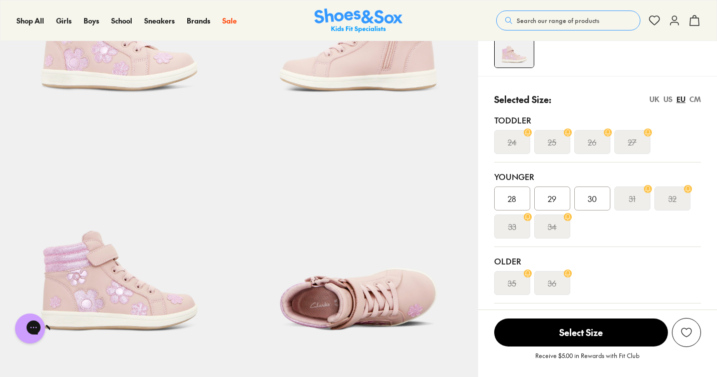
scroll to position [170, 0]
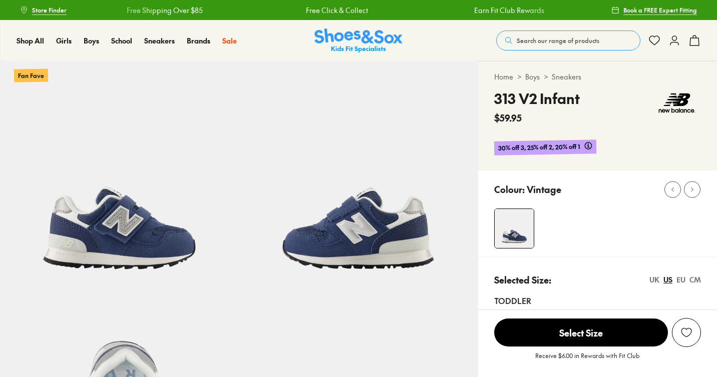
select select "*"
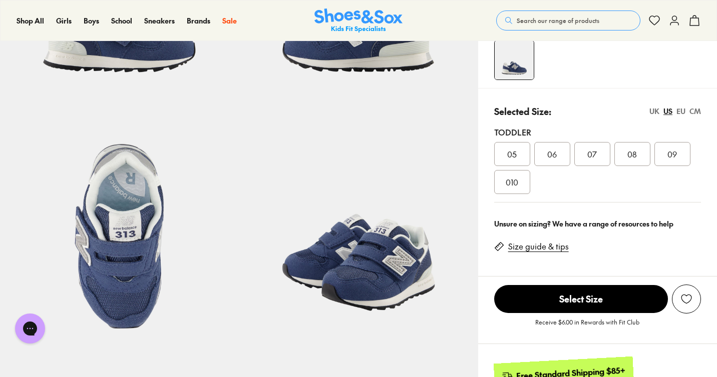
scroll to position [200, 0]
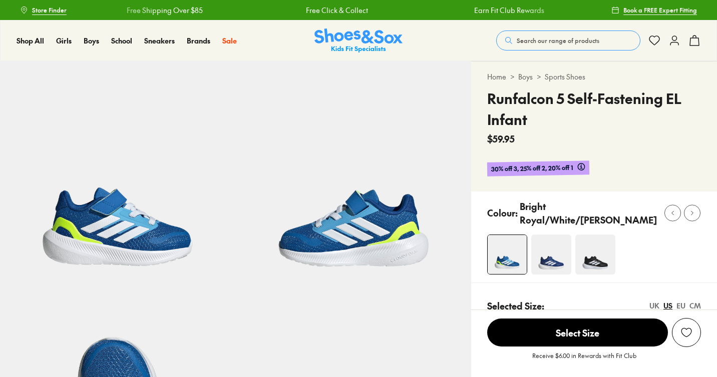
scroll to position [172, 0]
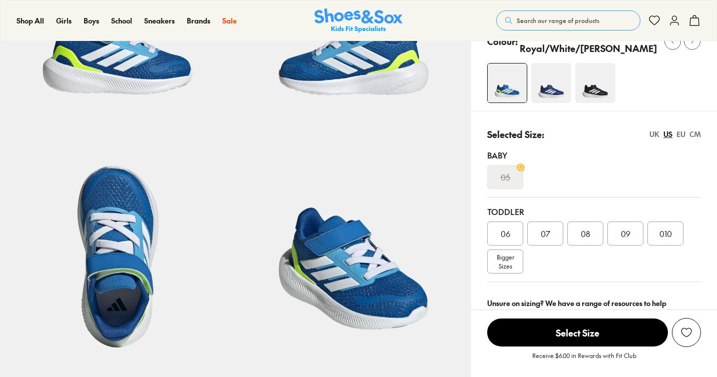
click at [698, 129] on div "CM" at bounding box center [695, 134] width 12 height 11
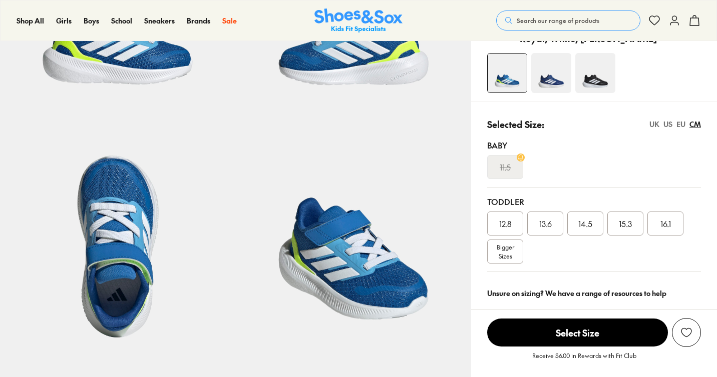
scroll to position [0, 0]
click at [679, 126] on div "EU" at bounding box center [680, 124] width 9 height 11
select select "*"
click at [126, 274] on img at bounding box center [118, 233] width 236 height 236
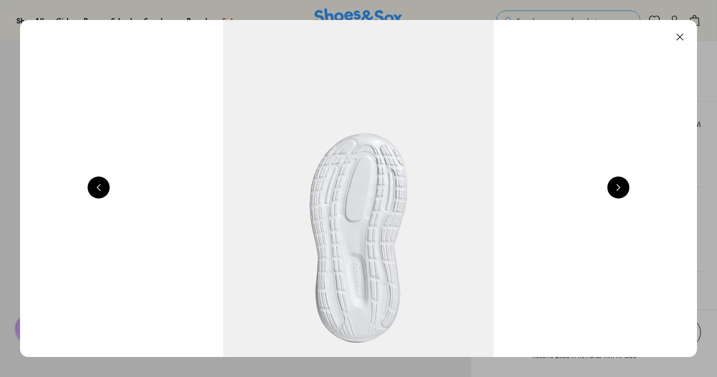
scroll to position [0, 2042]
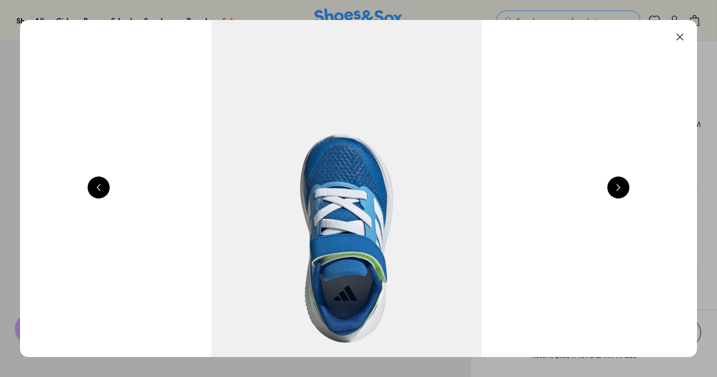
click at [619, 191] on button at bounding box center [618, 188] width 22 height 22
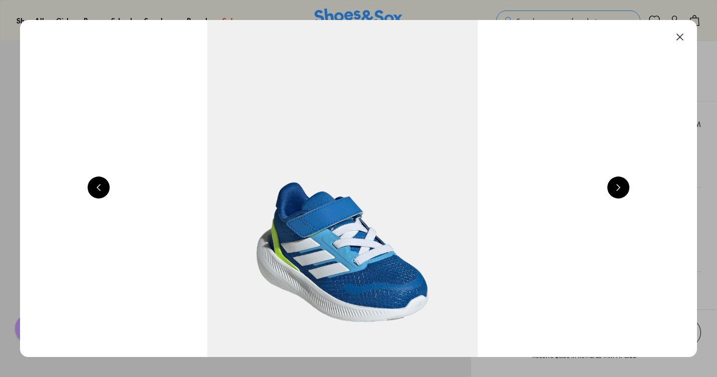
click at [619, 191] on button at bounding box center [618, 188] width 22 height 22
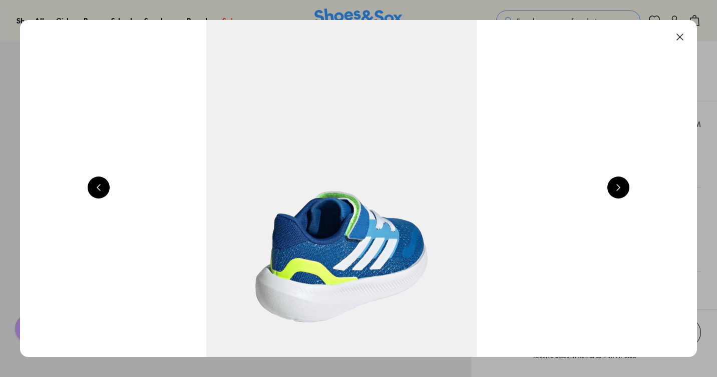
scroll to position [0, 3404]
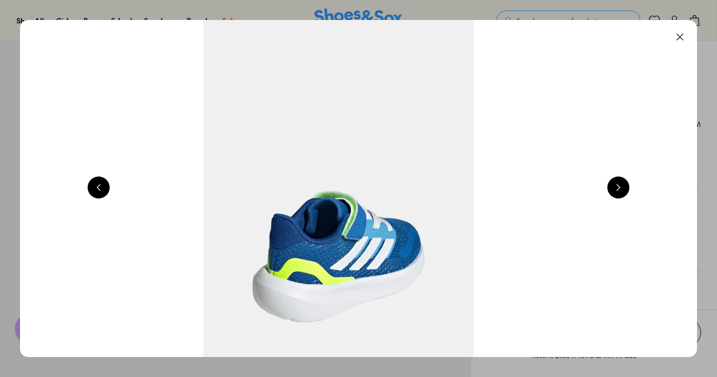
click at [619, 191] on button at bounding box center [618, 188] width 22 height 22
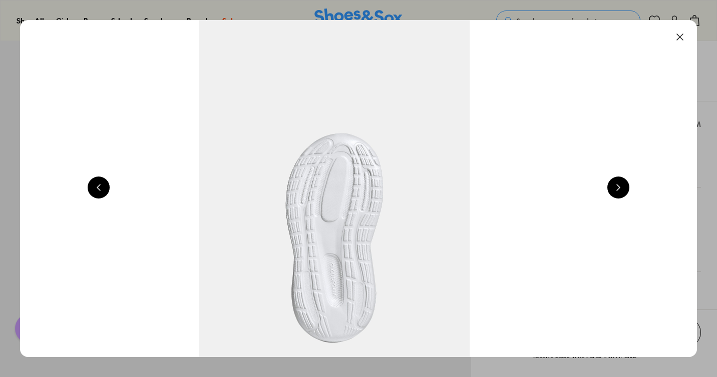
click at [619, 191] on button at bounding box center [618, 188] width 22 height 22
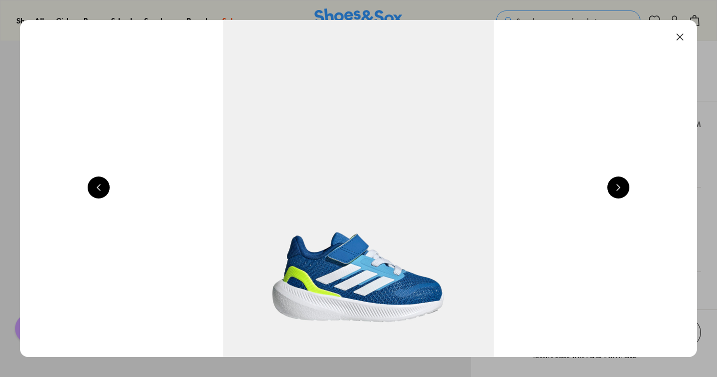
scroll to position [0, 681]
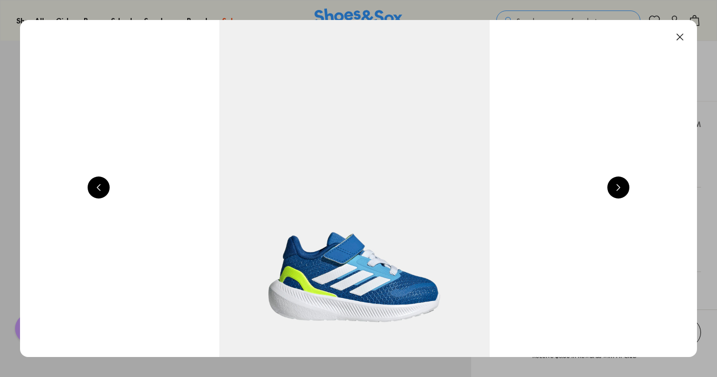
click at [683, 40] on button at bounding box center [680, 37] width 22 height 22
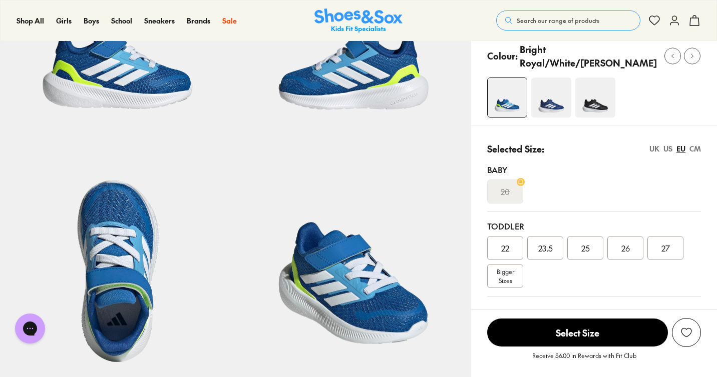
scroll to position [150, 0]
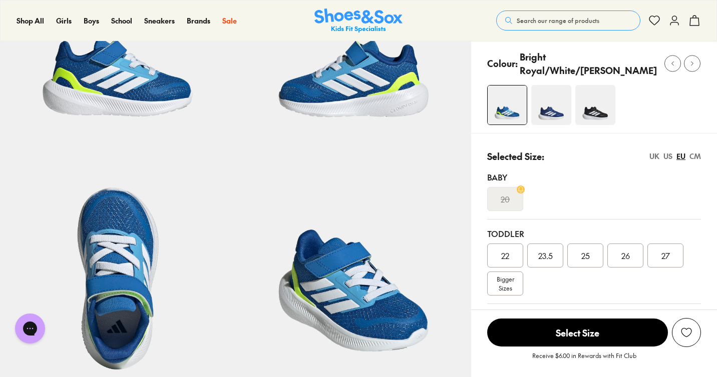
click at [568, 114] on img at bounding box center [551, 105] width 40 height 40
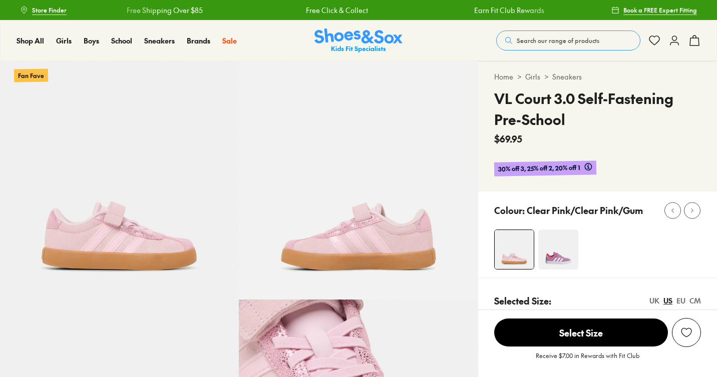
scroll to position [151, 0]
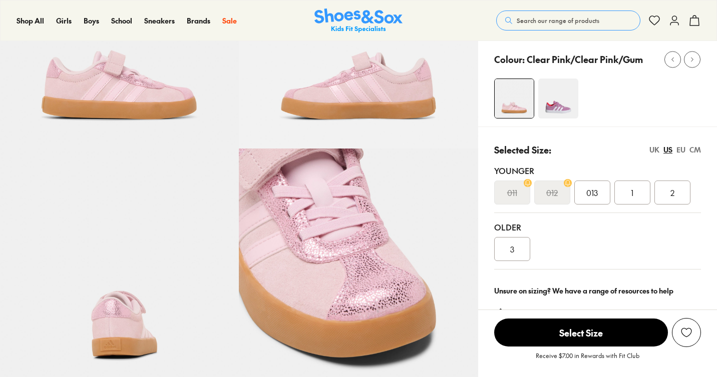
click at [680, 153] on div "EU" at bounding box center [680, 150] width 9 height 11
select select "*"
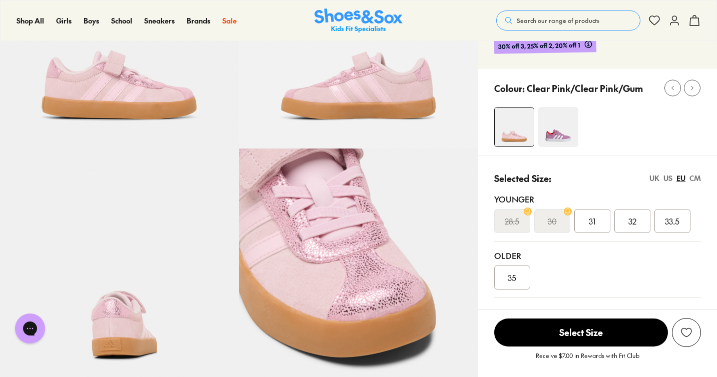
click at [692, 180] on div "CM" at bounding box center [695, 178] width 12 height 11
click at [654, 176] on div "UK" at bounding box center [654, 178] width 10 height 11
click at [665, 181] on div "US" at bounding box center [667, 178] width 9 height 11
click at [679, 180] on div "EU" at bounding box center [680, 178] width 9 height 11
click at [693, 180] on div "CM" at bounding box center [695, 178] width 12 height 11
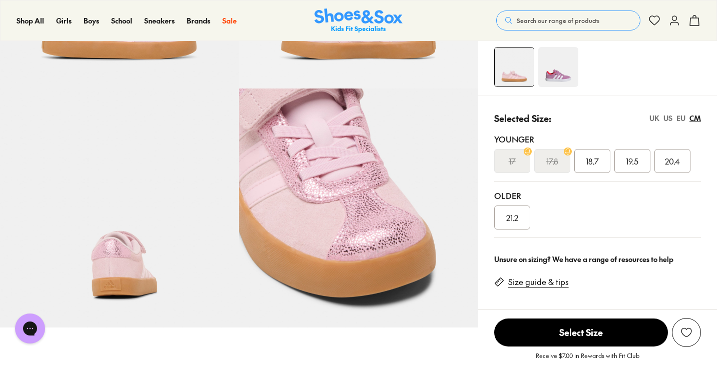
scroll to position [216, 0]
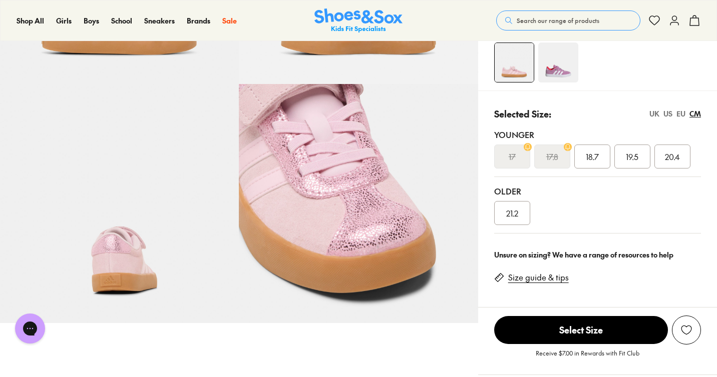
click at [679, 118] on div "EU" at bounding box center [680, 114] width 9 height 11
click at [513, 159] on s "28.5" at bounding box center [512, 157] width 15 height 12
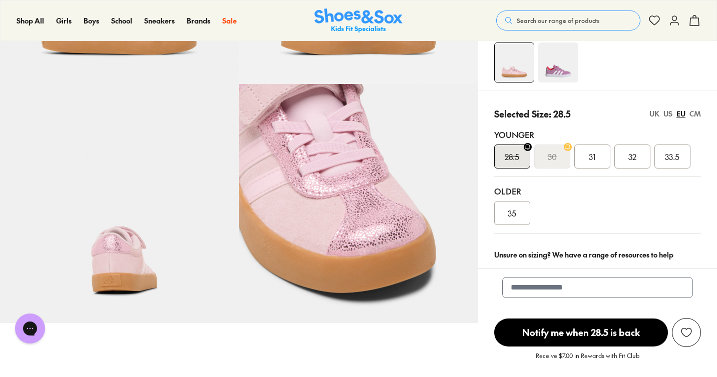
click at [667, 116] on div "US" at bounding box center [667, 114] width 9 height 11
click at [566, 147] on icon at bounding box center [568, 147] width 8 height 8
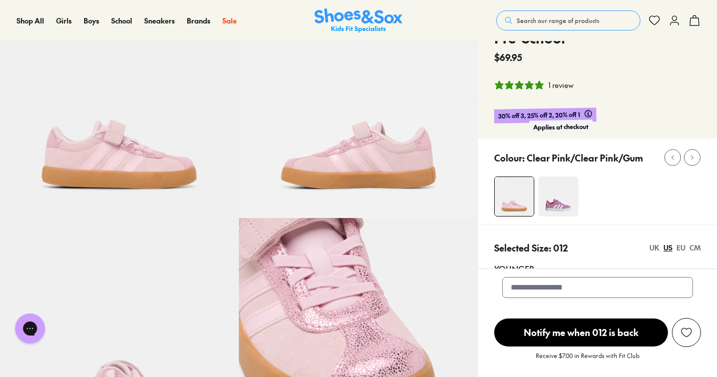
scroll to position [89, 0]
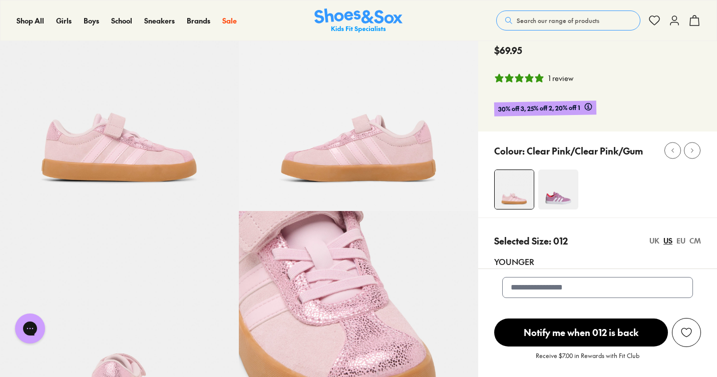
click at [568, 194] on img at bounding box center [558, 190] width 40 height 40
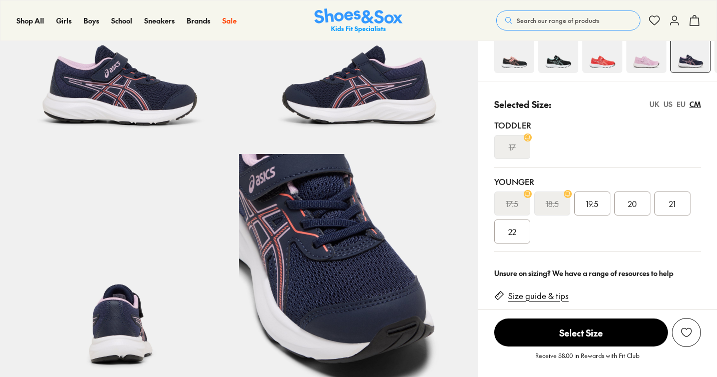
click at [680, 106] on div "EU" at bounding box center [680, 104] width 9 height 11
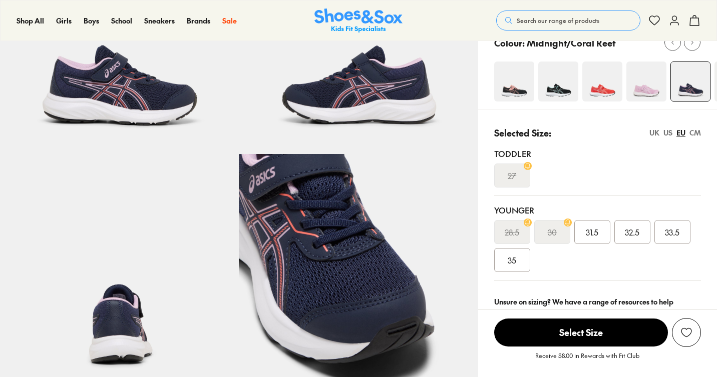
select select "*"
click at [668, 134] on div "US" at bounding box center [667, 133] width 9 height 11
click at [656, 134] on div "UK" at bounding box center [654, 133] width 10 height 11
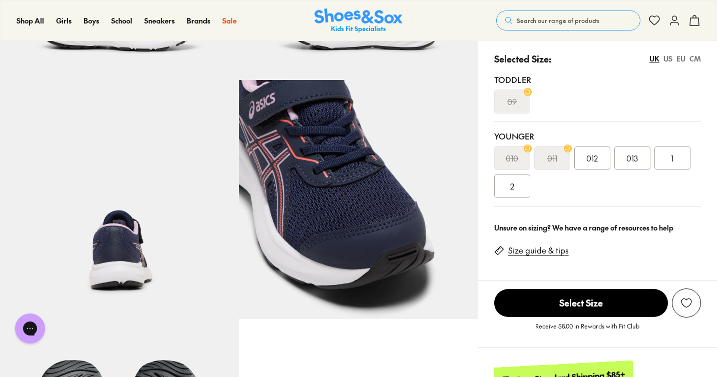
scroll to position [212, 0]
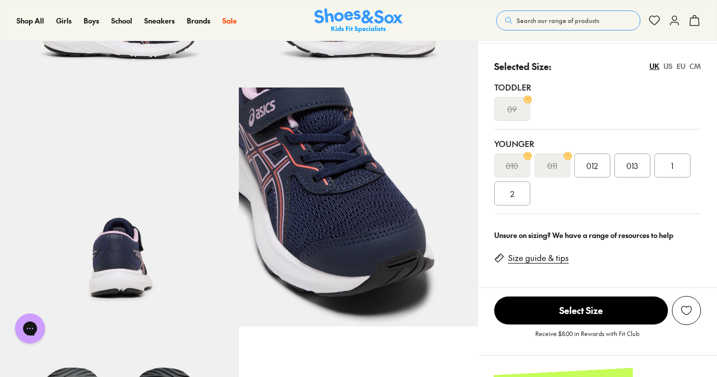
click at [666, 70] on div "US" at bounding box center [667, 66] width 9 height 11
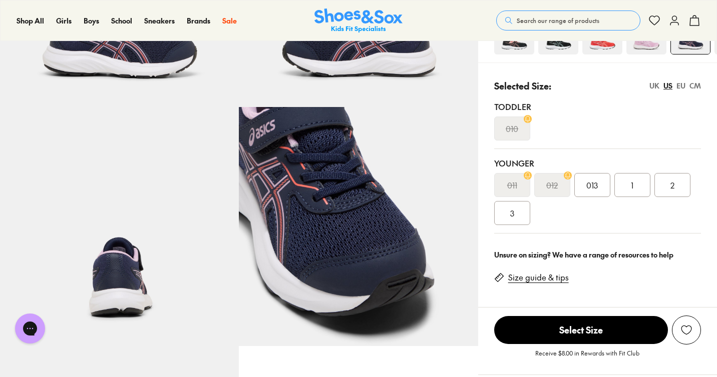
scroll to position [192, 0]
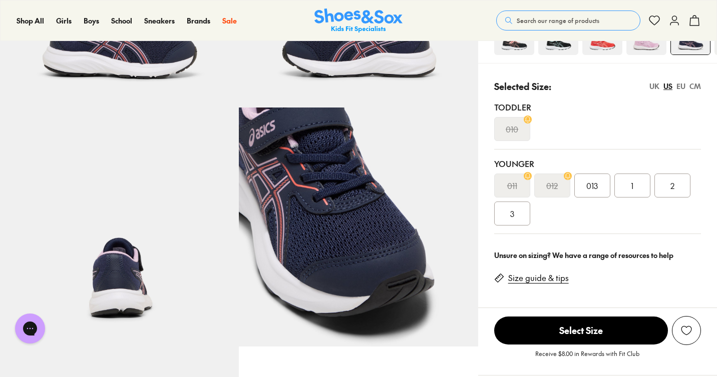
click at [680, 87] on div "EU" at bounding box center [680, 86] width 9 height 11
click at [668, 88] on div "US" at bounding box center [667, 86] width 9 height 11
click at [556, 189] on s "012" at bounding box center [552, 186] width 12 height 12
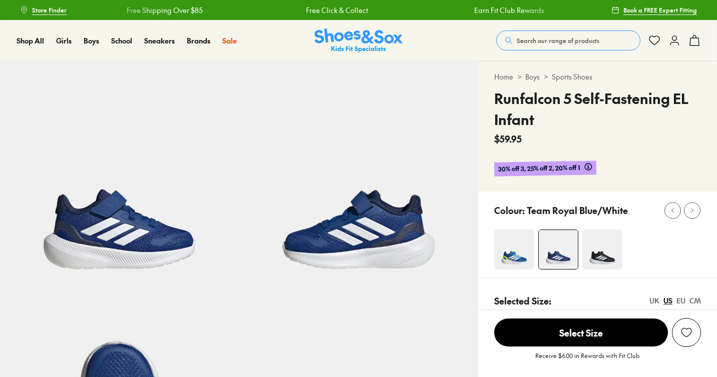
scroll to position [49, 0]
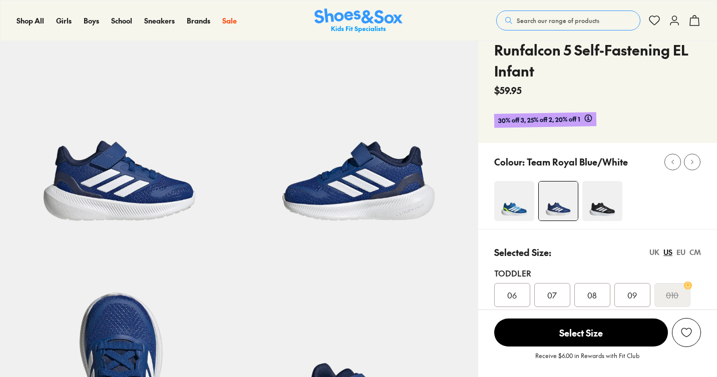
click at [511, 196] on img at bounding box center [514, 201] width 40 height 40
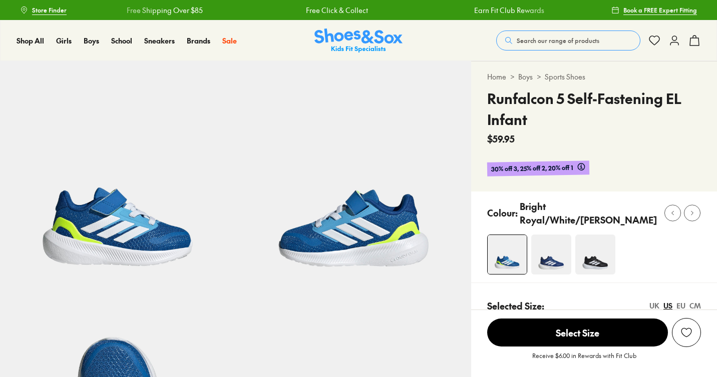
select select "*"
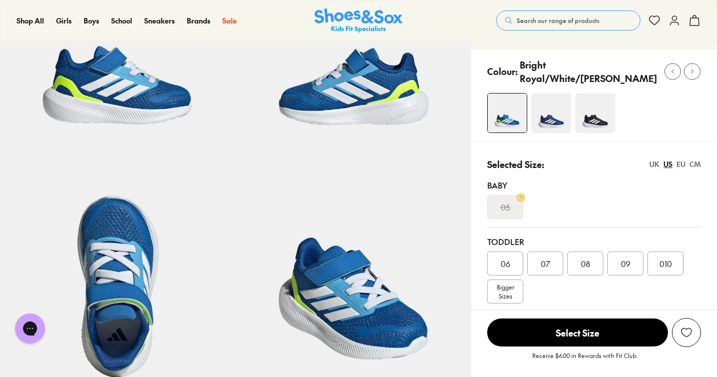
scroll to position [143, 0]
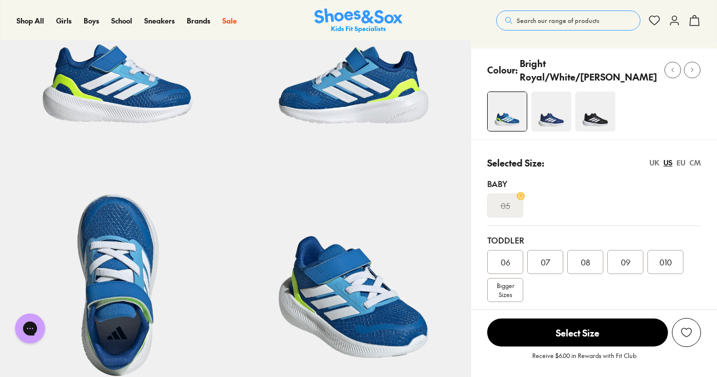
click at [683, 166] on div "EU" at bounding box center [680, 163] width 9 height 11
click at [553, 260] on span "23.5" at bounding box center [545, 262] width 15 height 12
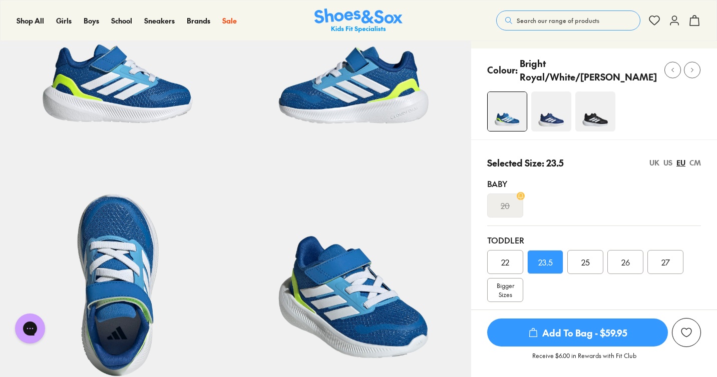
click at [669, 160] on div "US" at bounding box center [667, 163] width 9 height 11
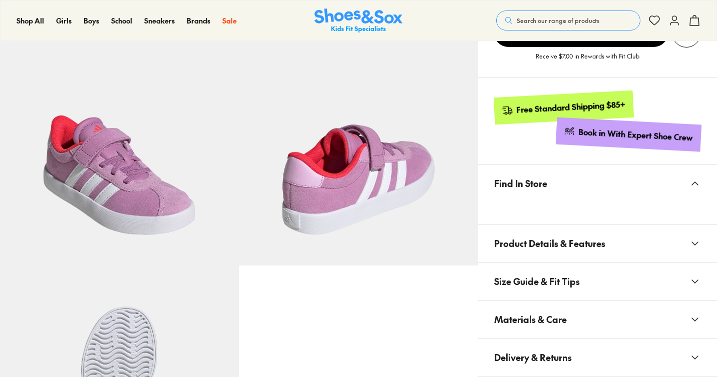
select select "*"
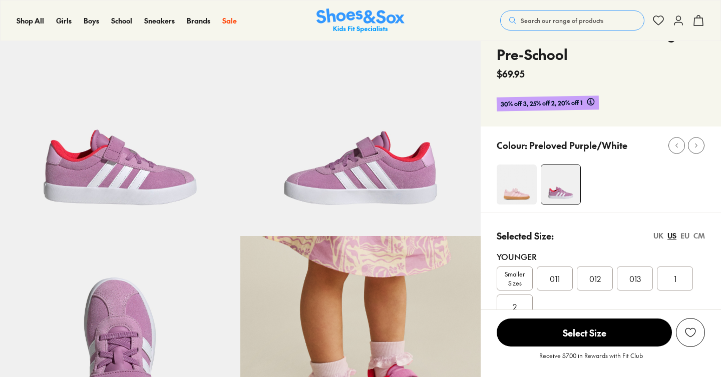
click at [516, 198] on img at bounding box center [517, 185] width 40 height 40
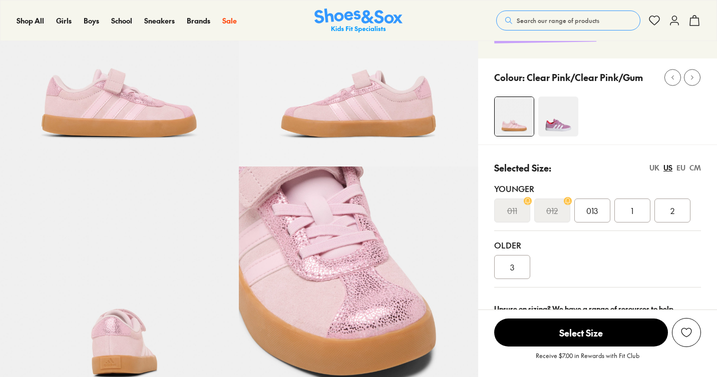
scroll to position [110, 0]
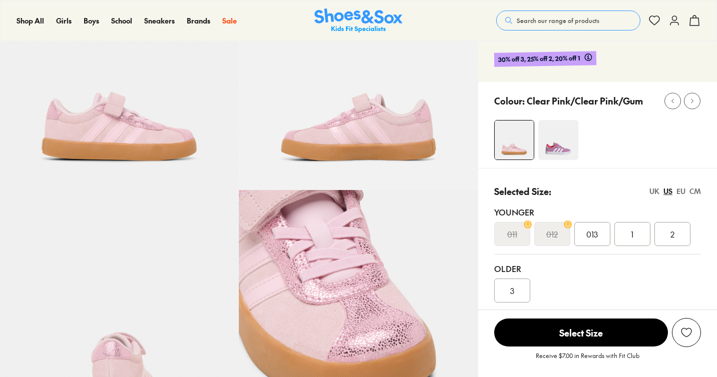
select select "*"
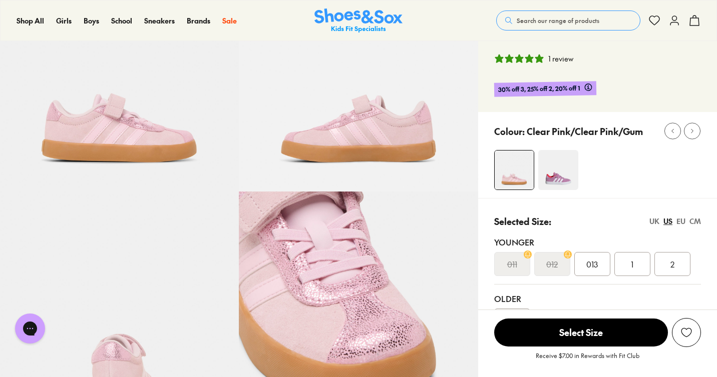
scroll to position [0, 0]
click at [527, 13] on button "Search our range of products" at bounding box center [568, 21] width 144 height 20
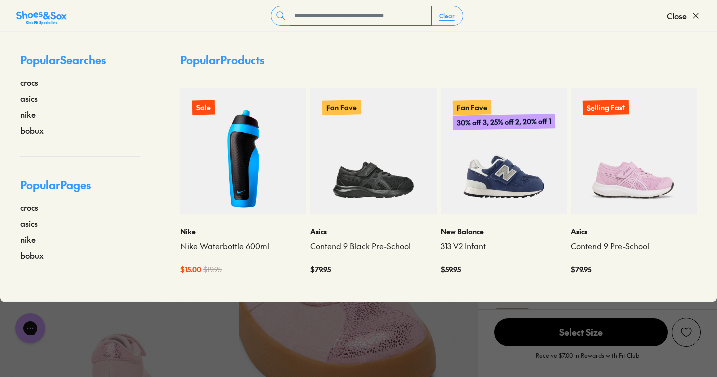
paste input "**********"
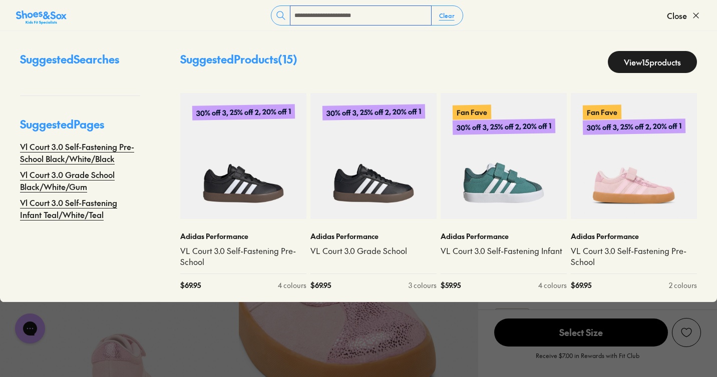
type input "**********"
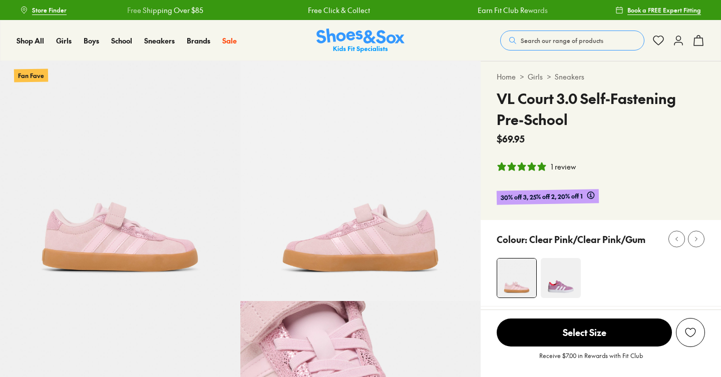
select select "*"
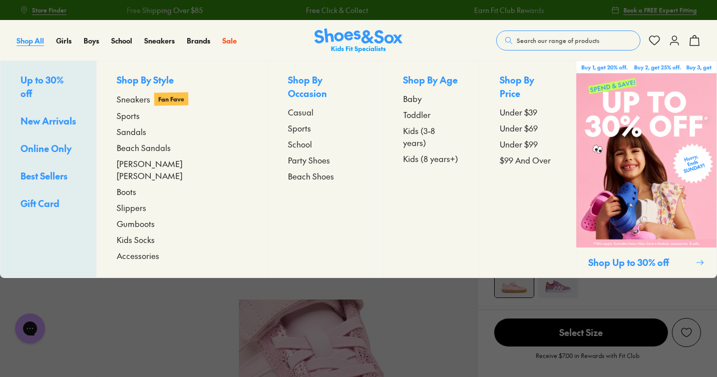
click at [33, 43] on span "Shop All" at bounding box center [31, 41] width 28 height 10
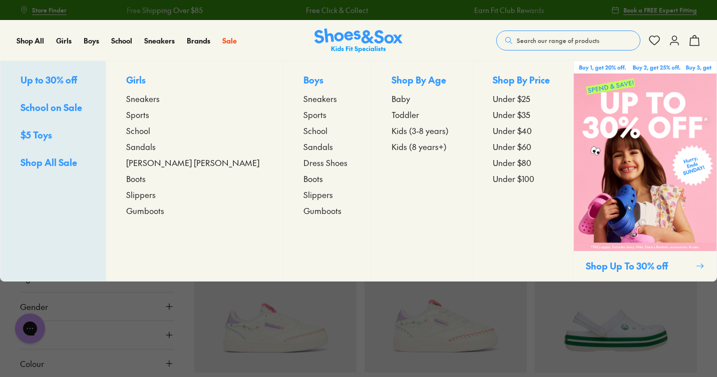
click at [160, 99] on span "Sneakers" at bounding box center [143, 99] width 34 height 12
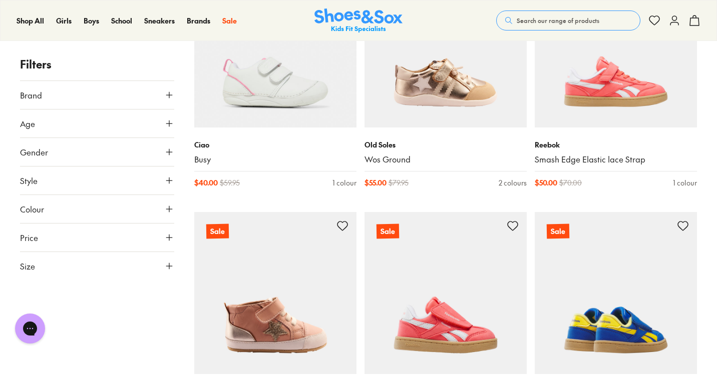
scroll to position [1962, 0]
